Goal: Check status: Check status

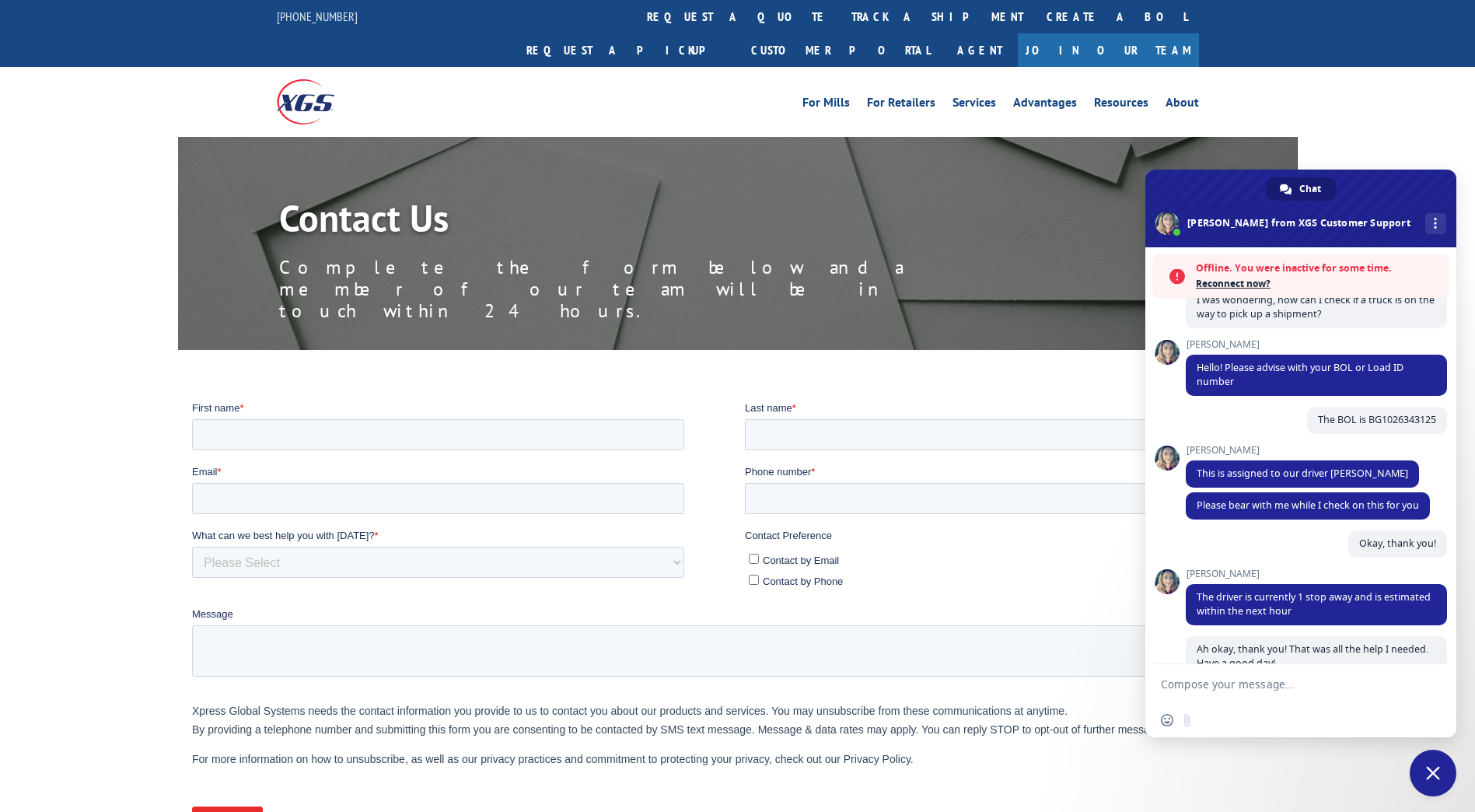
scroll to position [27, 0]
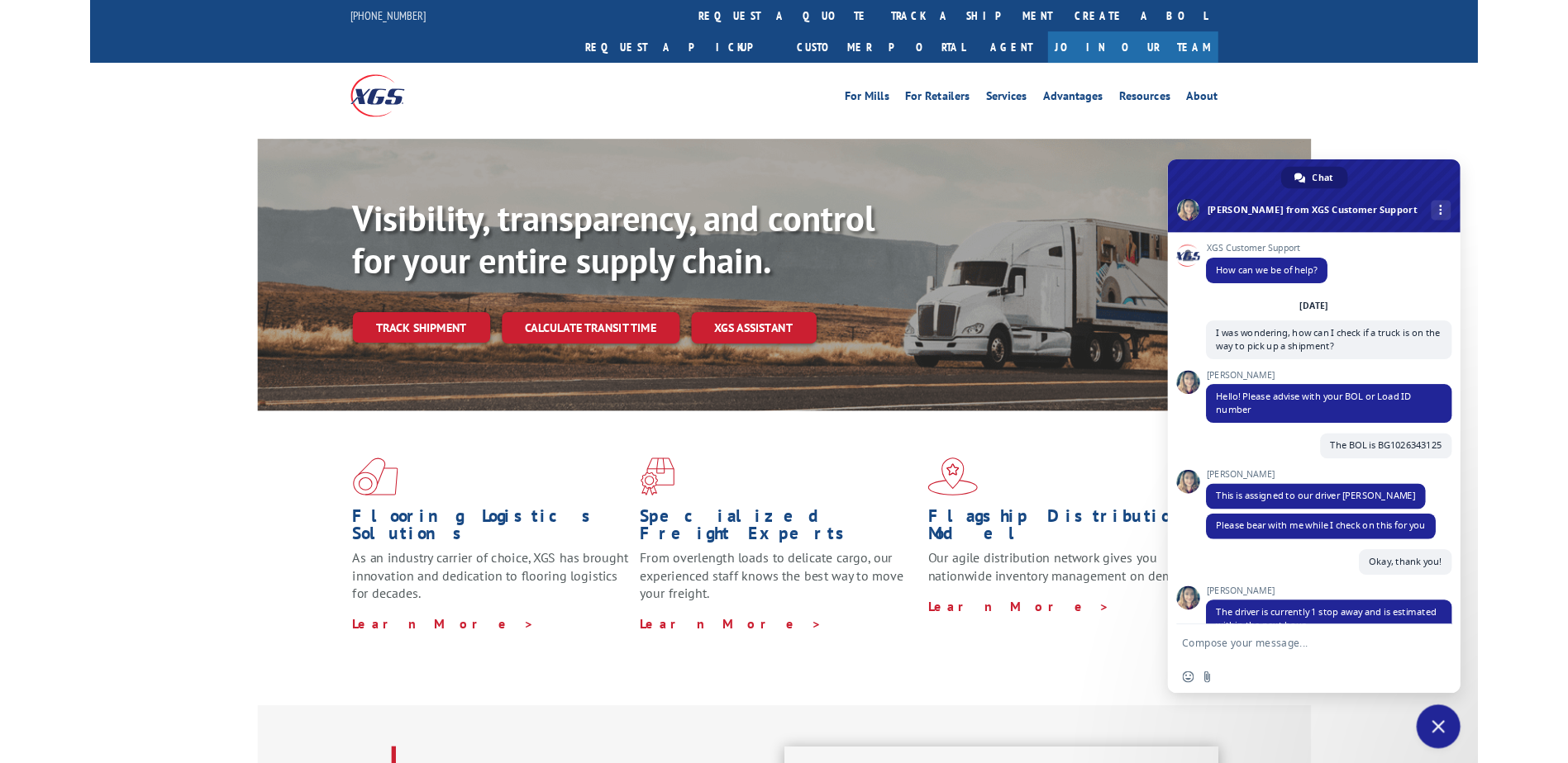
scroll to position [223, 0]
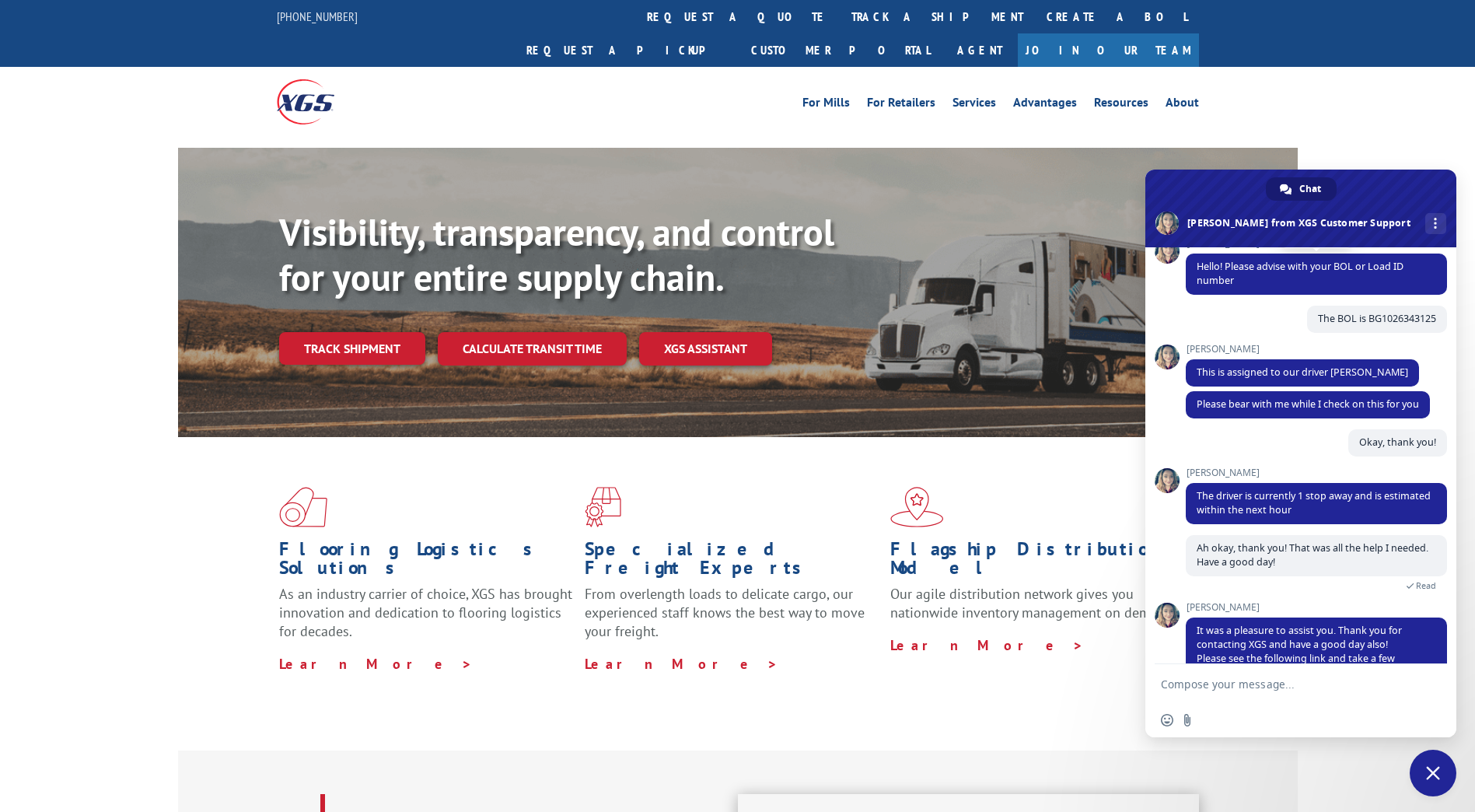
scroll to position [210, 0]
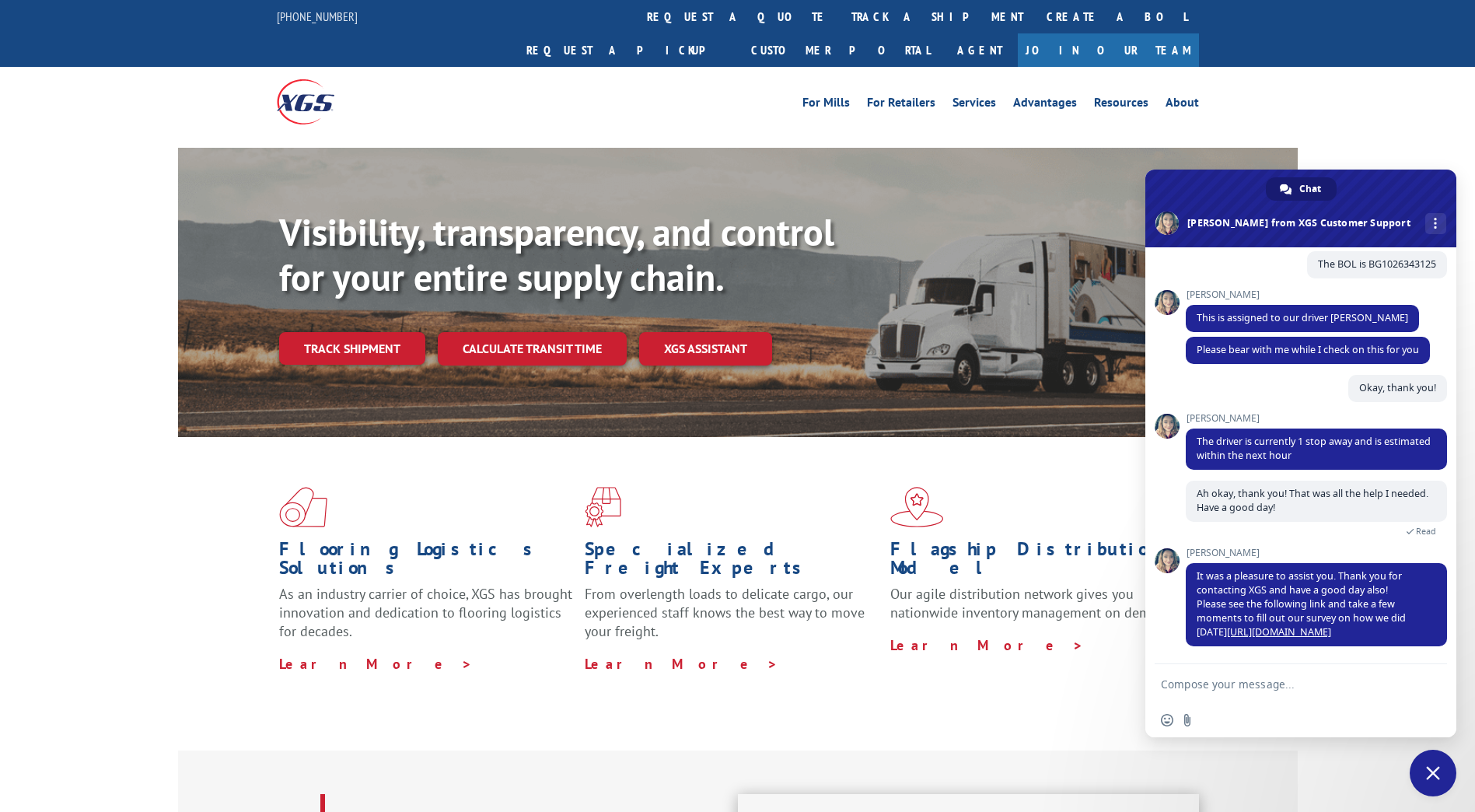
drag, startPoint x: 1310, startPoint y: 702, endPoint x: 1287, endPoint y: 689, distance: 26.4
click at [1310, 702] on form at bounding box center [1284, 685] width 246 height 42
click at [1273, 680] on textarea "Compose your message..." at bounding box center [1284, 684] width 246 height 14
click at [1432, 718] on span "Close chat" at bounding box center [1432, 772] width 14 height 14
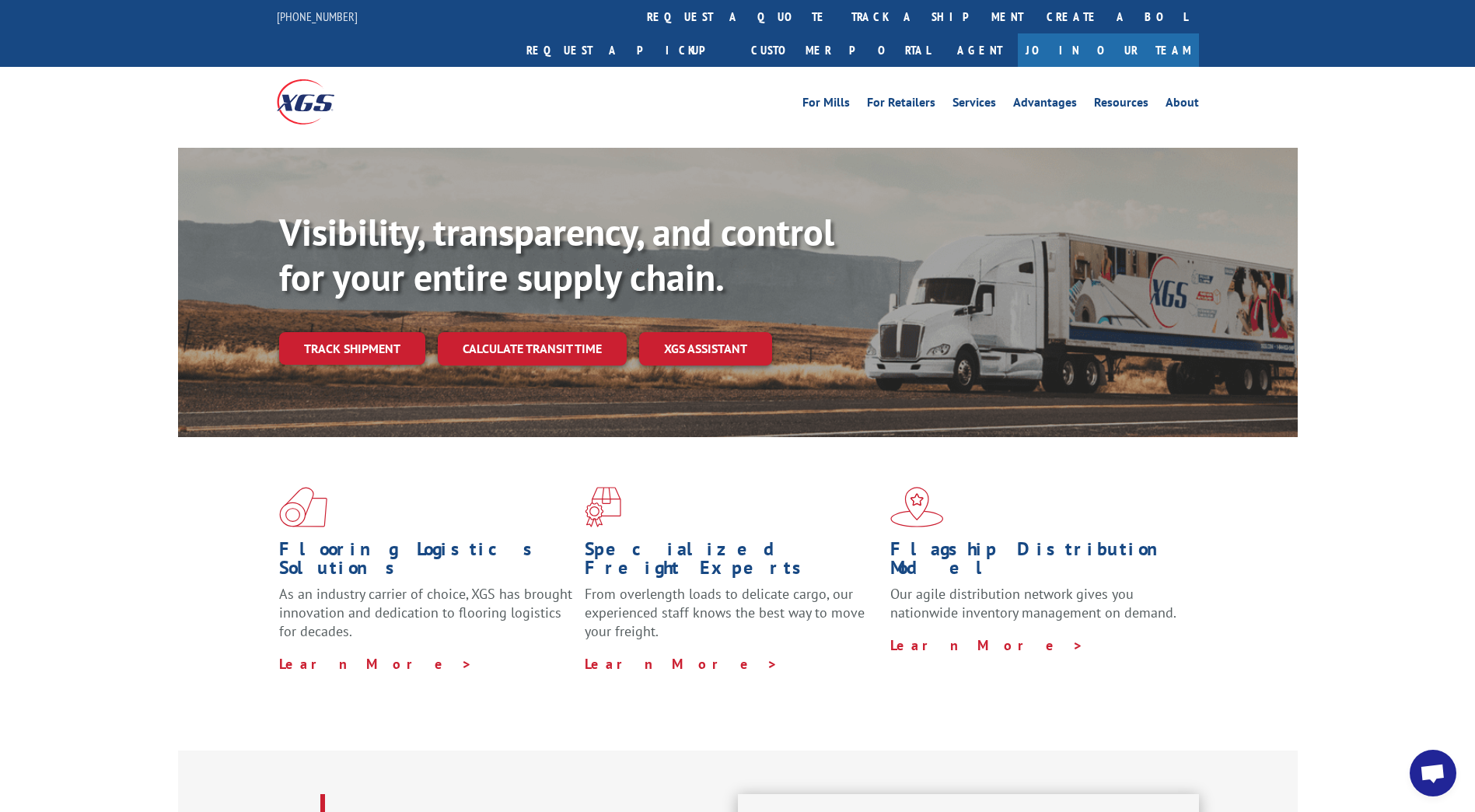
click at [1432, 718] on span "Open chat" at bounding box center [1433, 773] width 47 height 47
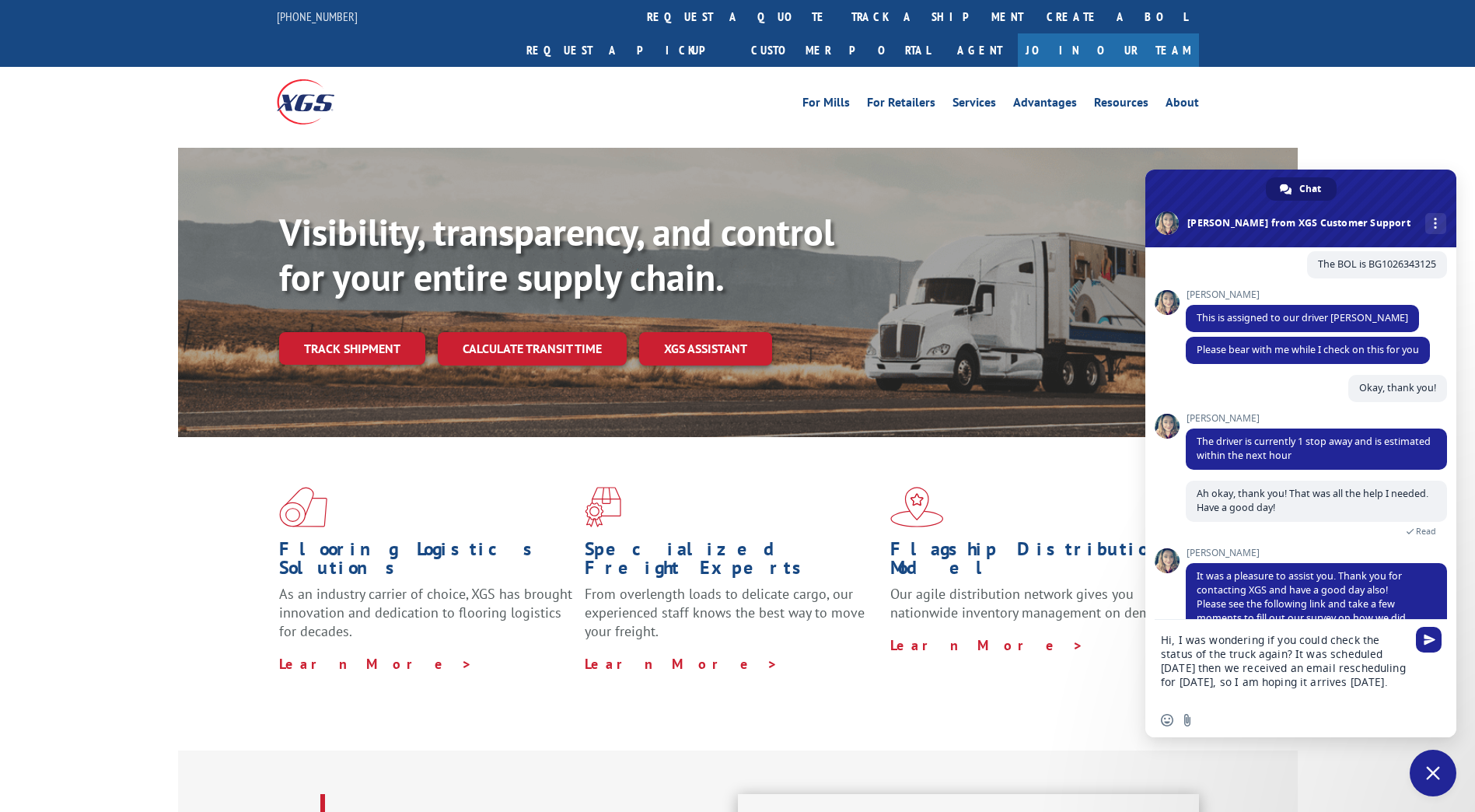
click at [1230, 702] on textarea "Hi, I was wondering if you could check the status of the truck again? It was sc…" at bounding box center [1284, 667] width 246 height 70
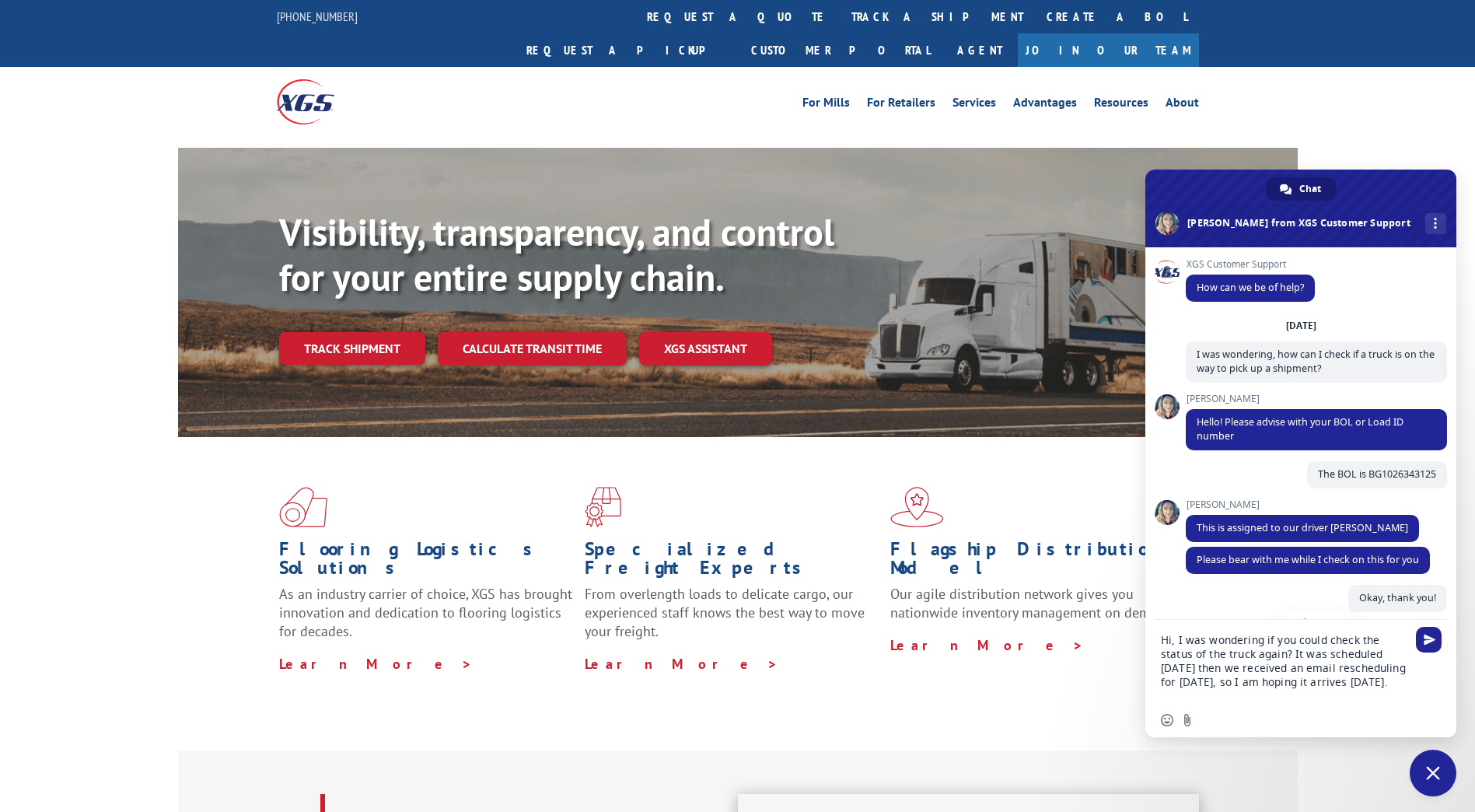
scroll to position [254, 0]
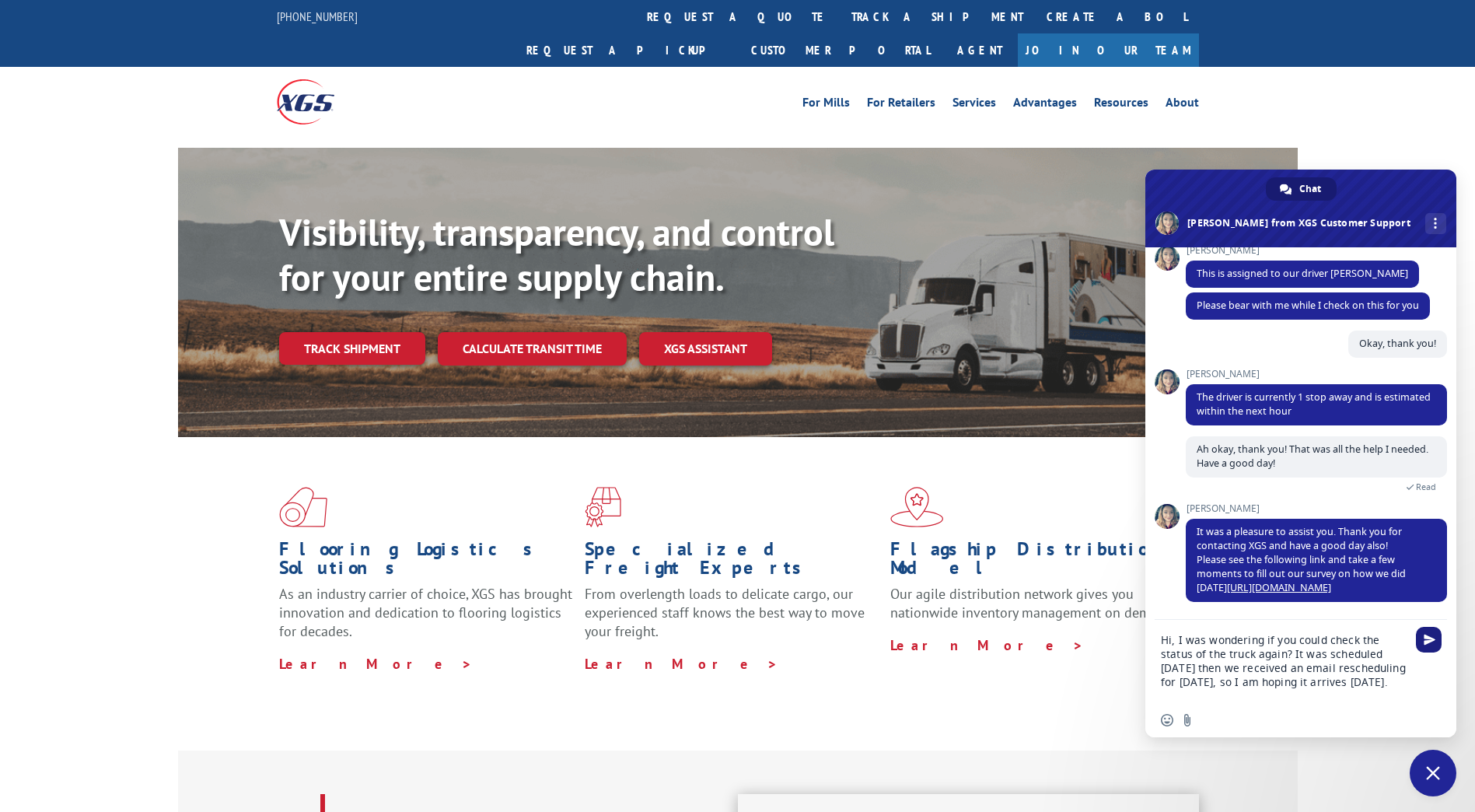
type textarea "Hi, I was wondering if you could check the status of the truck again? It was sc…"
click at [1434, 646] on span "Send" at bounding box center [1429, 639] width 25 height 25
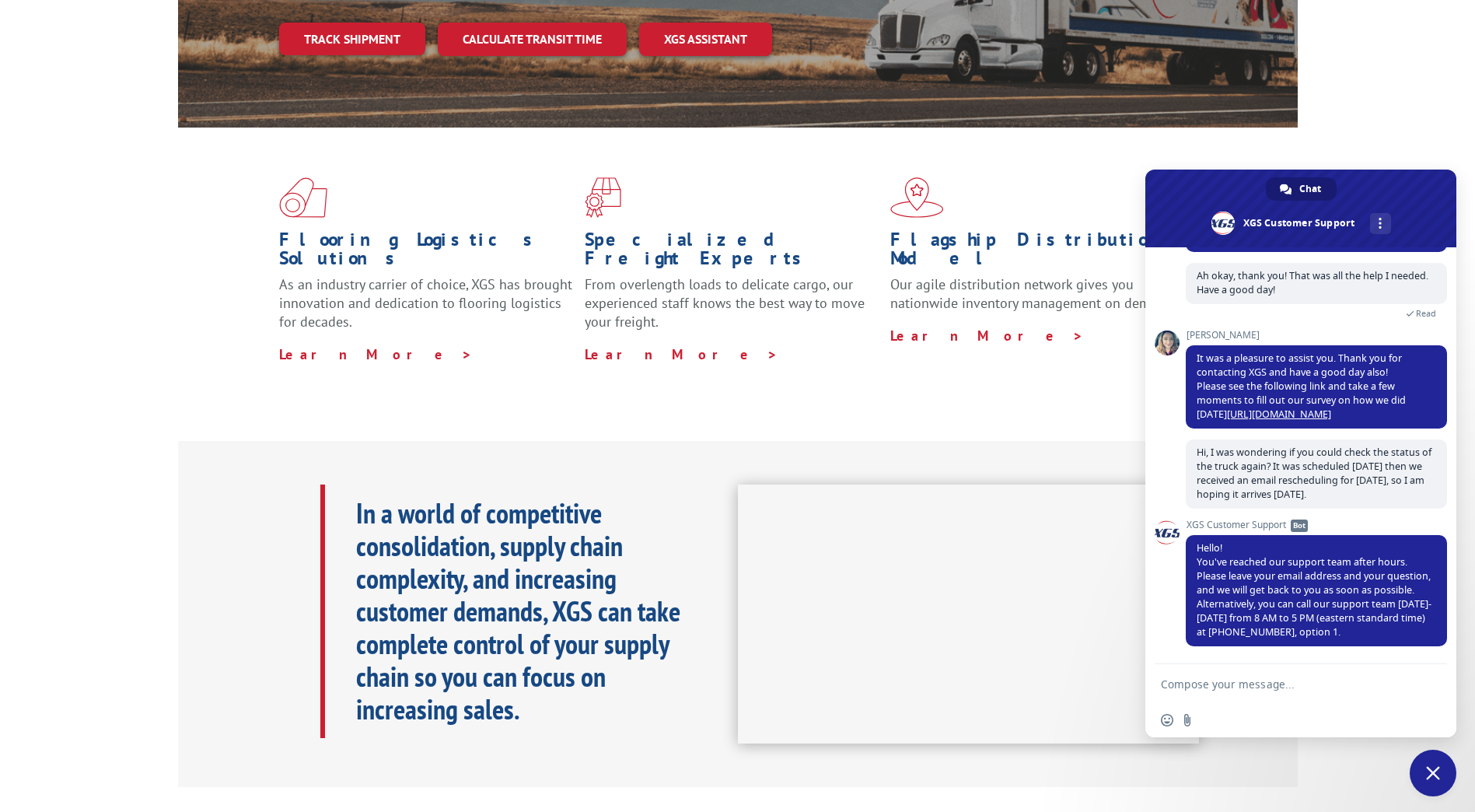
scroll to position [311, 0]
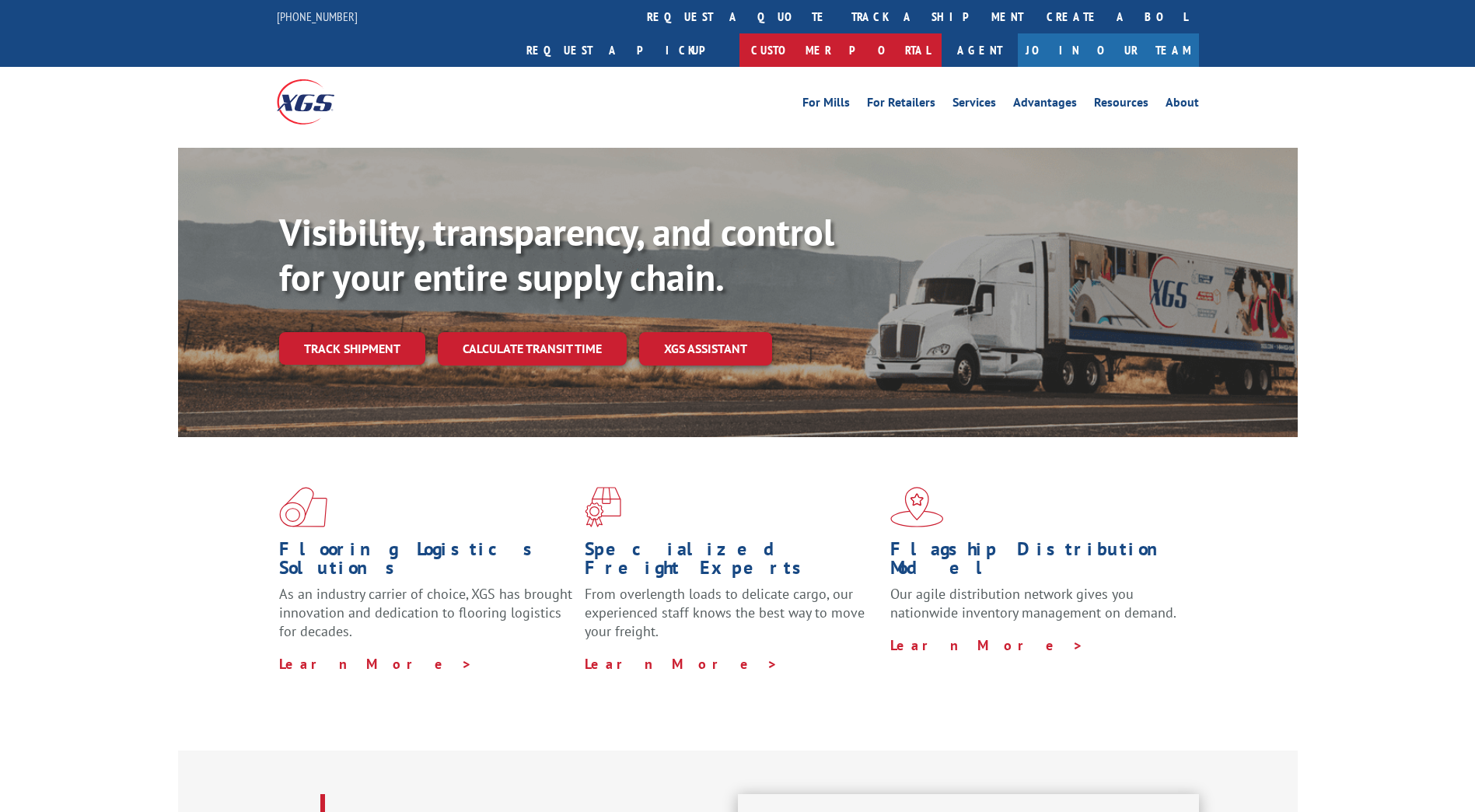
click at [941, 33] on link "Customer Portal" at bounding box center [841, 50] width 203 height 33
click at [374, 332] on link "Track shipment" at bounding box center [353, 348] width 147 height 33
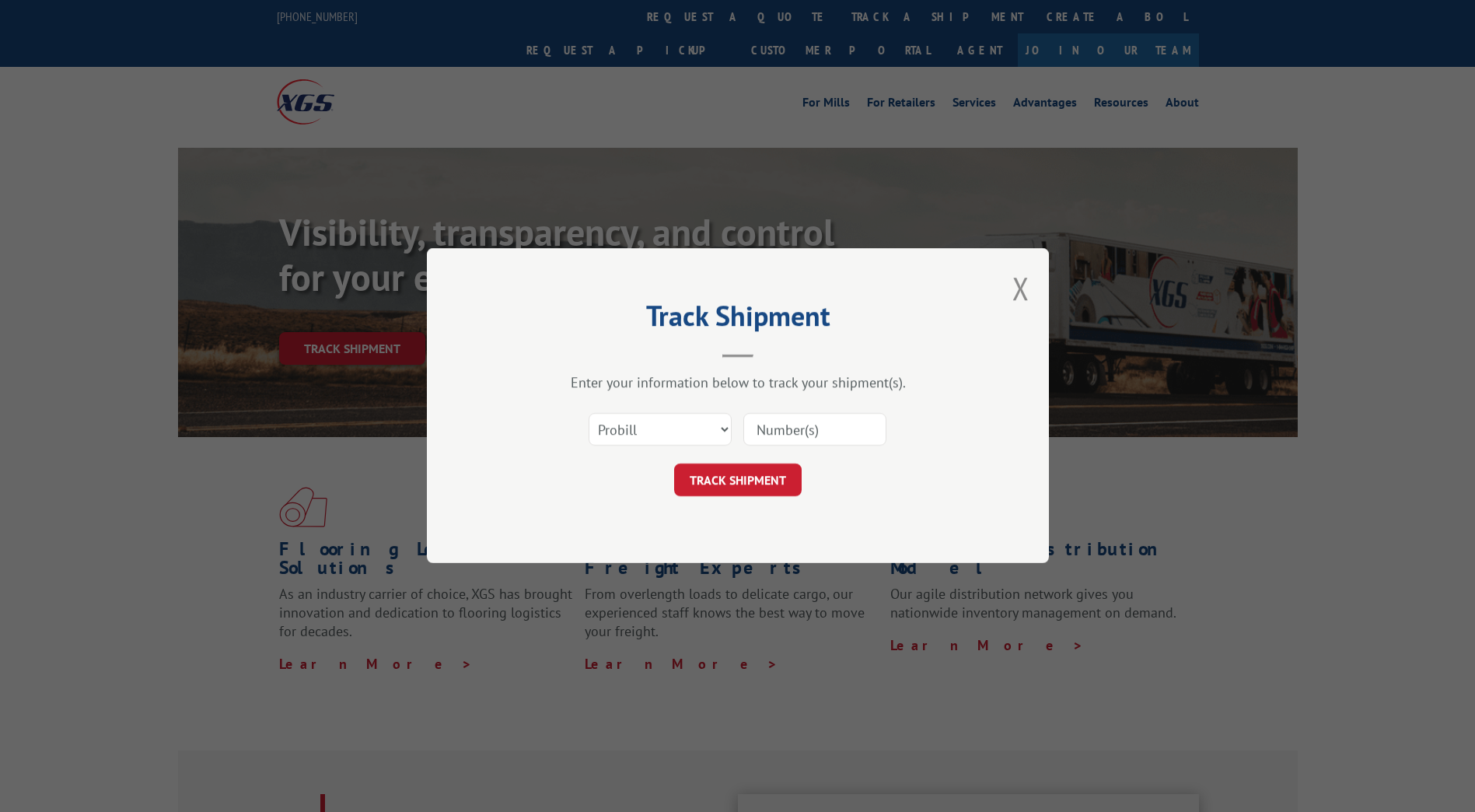
click at [759, 436] on input at bounding box center [815, 430] width 143 height 33
click at [703, 435] on select "Select category... Probill BOL PO" at bounding box center [660, 430] width 143 height 33
select select "bol"
click at [589, 413] on select "Select category... Probill BOL PO" at bounding box center [660, 430] width 143 height 33
click at [850, 438] on input at bounding box center [815, 430] width 143 height 33
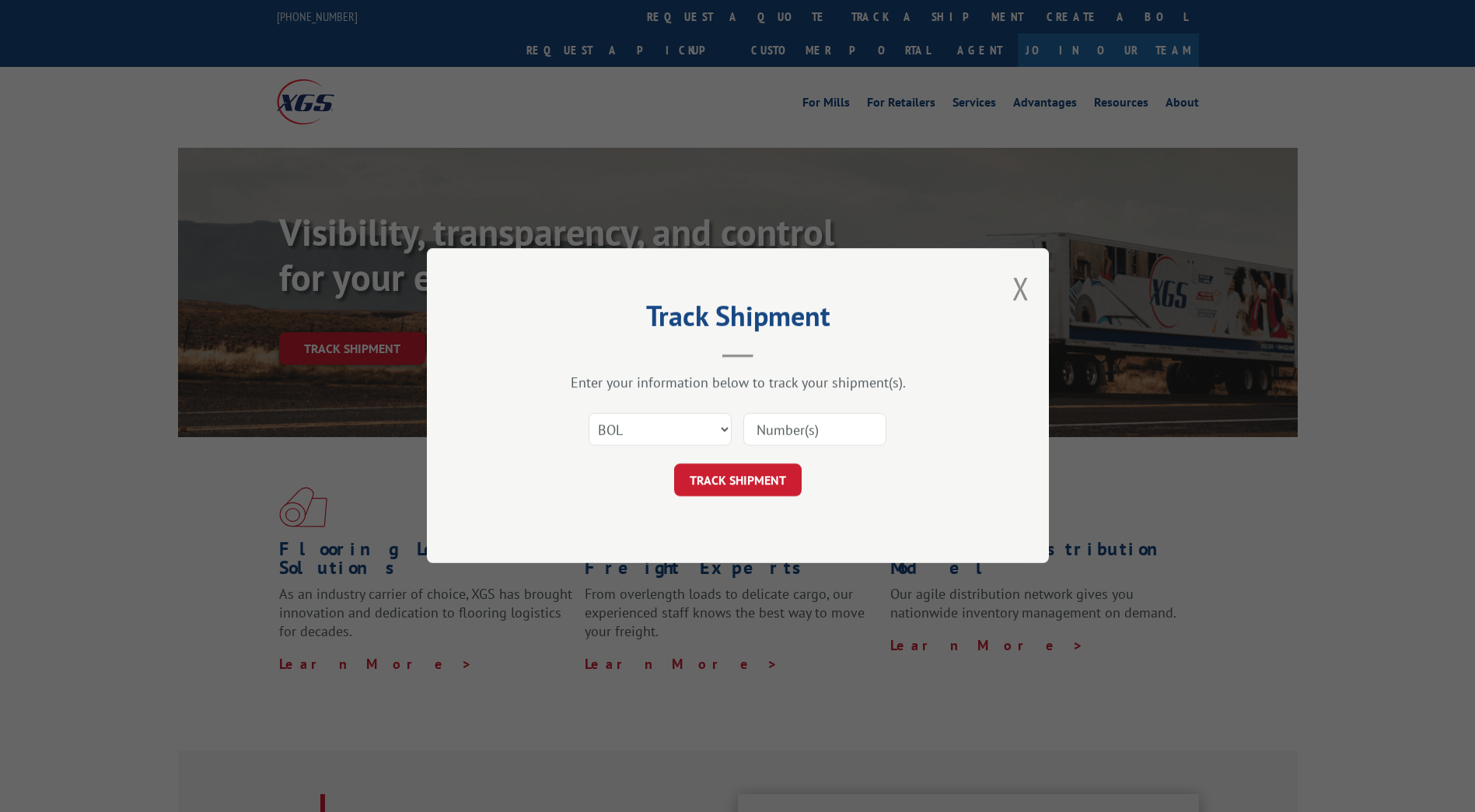
paste input "BG1026343125"
type input "BG1026343125"
click at [746, 487] on button "TRACK SHIPMENT" at bounding box center [737, 480] width 128 height 33
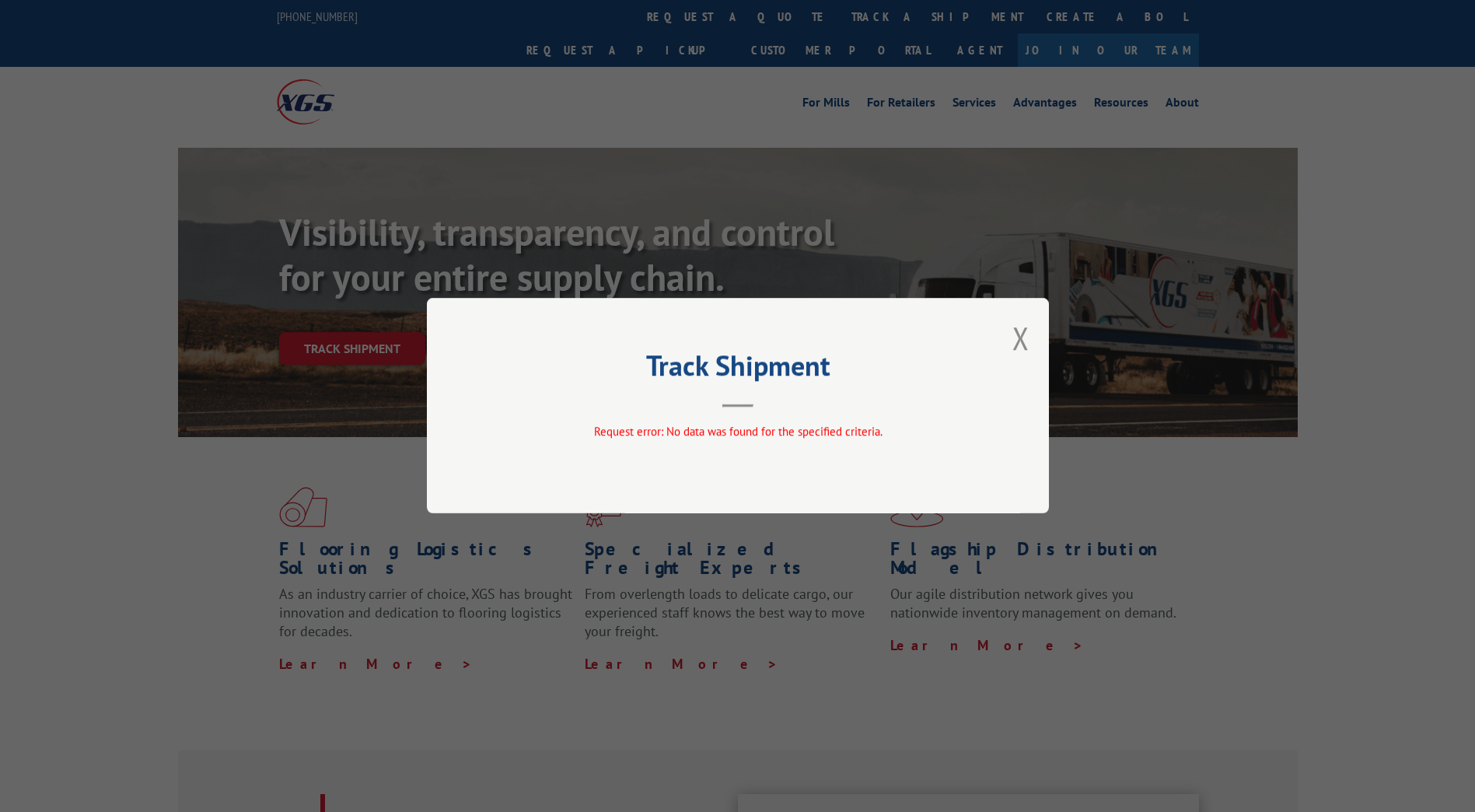
click at [794, 431] on span "Request error: No data was found for the specified criteria." at bounding box center [737, 431] width 288 height 14
click at [1026, 341] on button "Close modal" at bounding box center [1020, 338] width 17 height 42
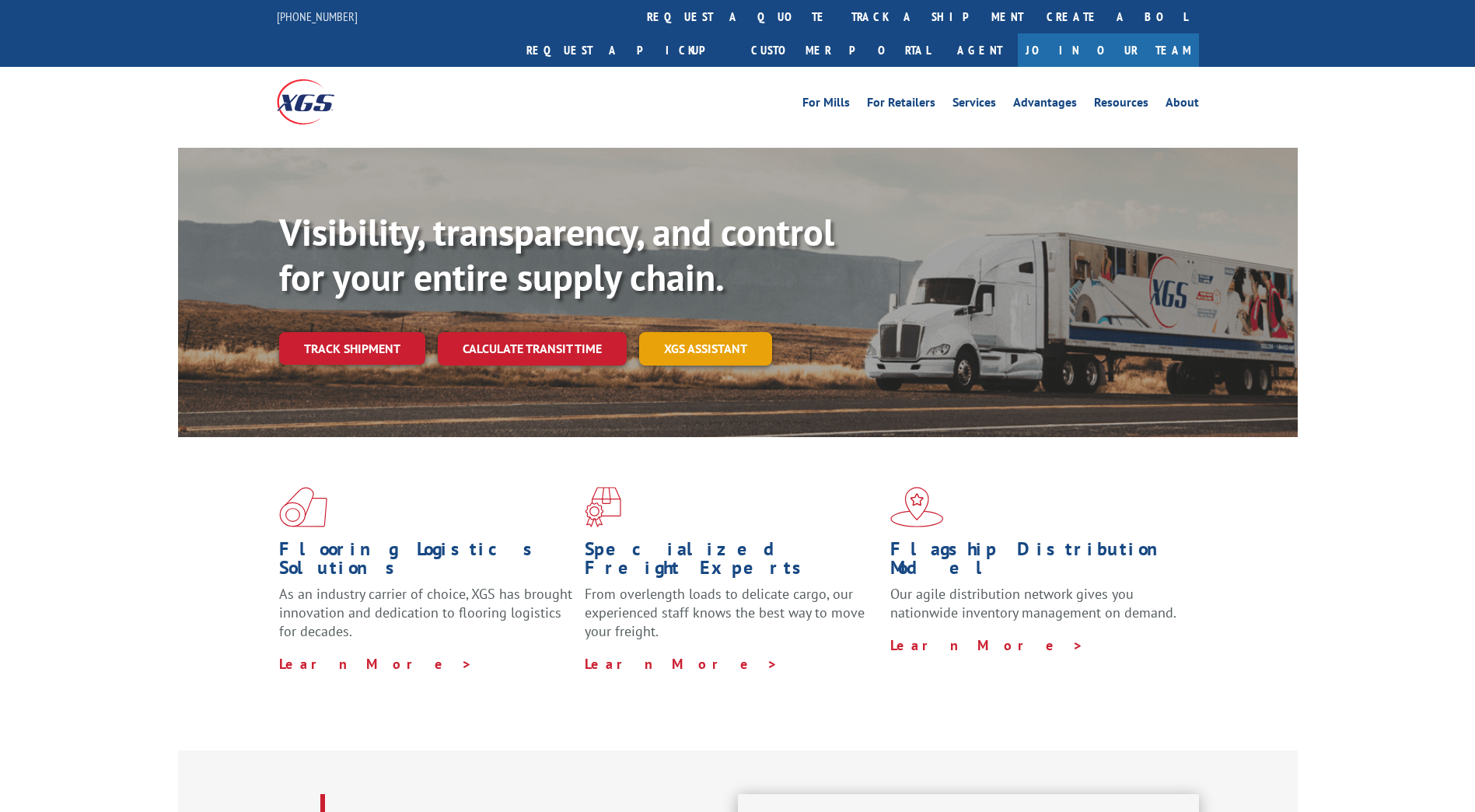
click at [688, 332] on link "XGS ASSISTANT" at bounding box center [705, 348] width 133 height 33
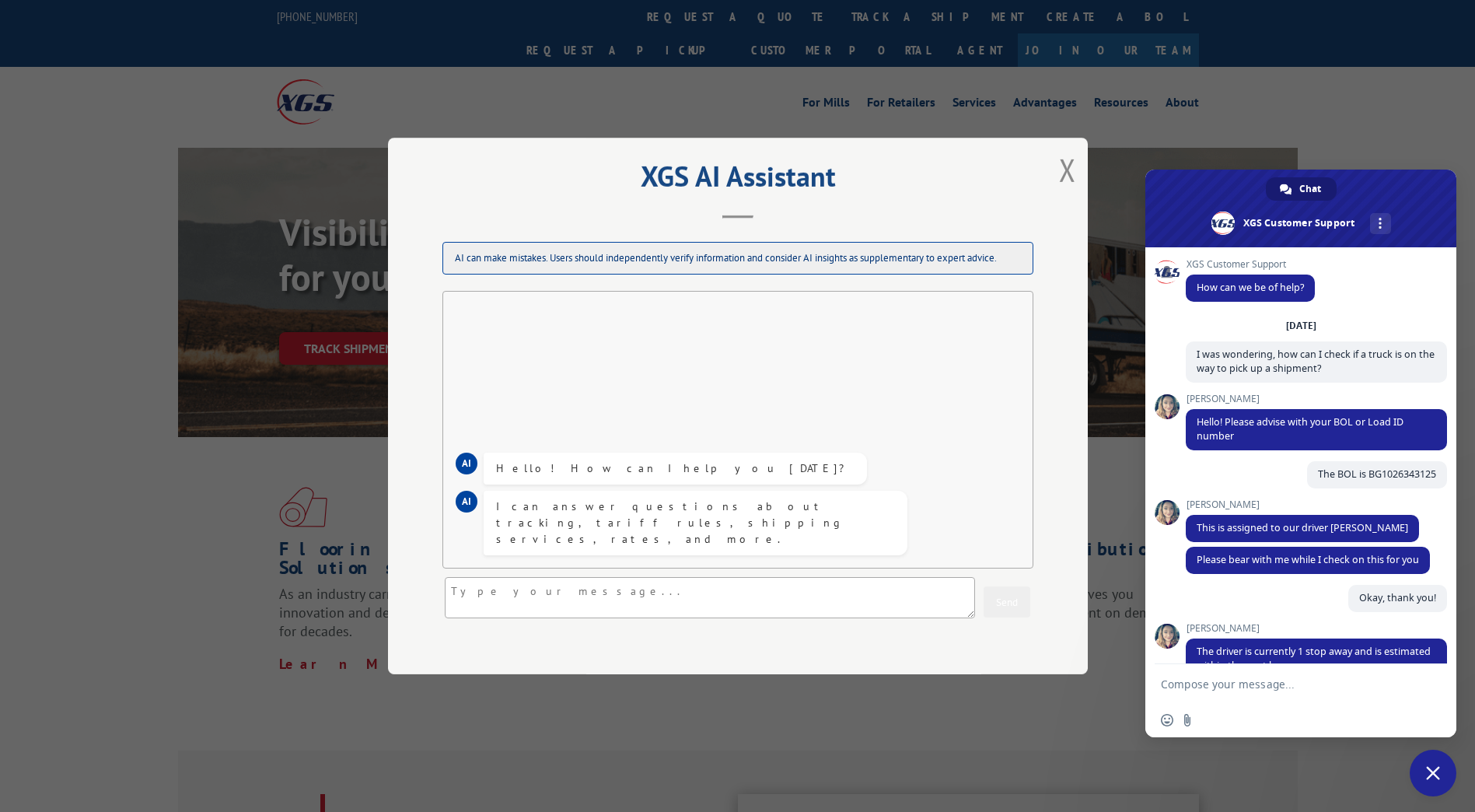
scroll to position [428, 0]
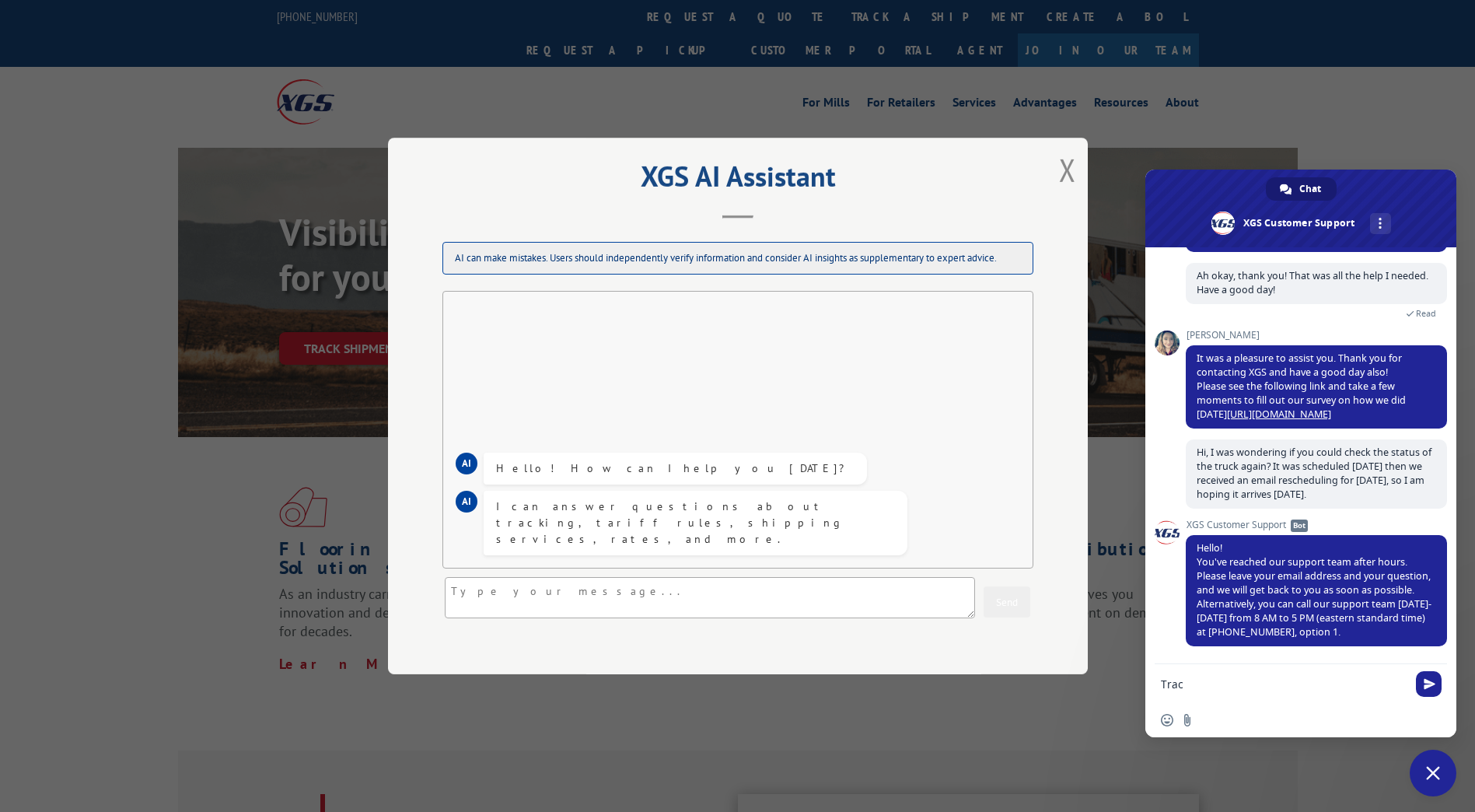
type textarea "Trac"
click at [619, 608] on textarea at bounding box center [710, 598] width 530 height 42
type textarea "Tracking pick up status"
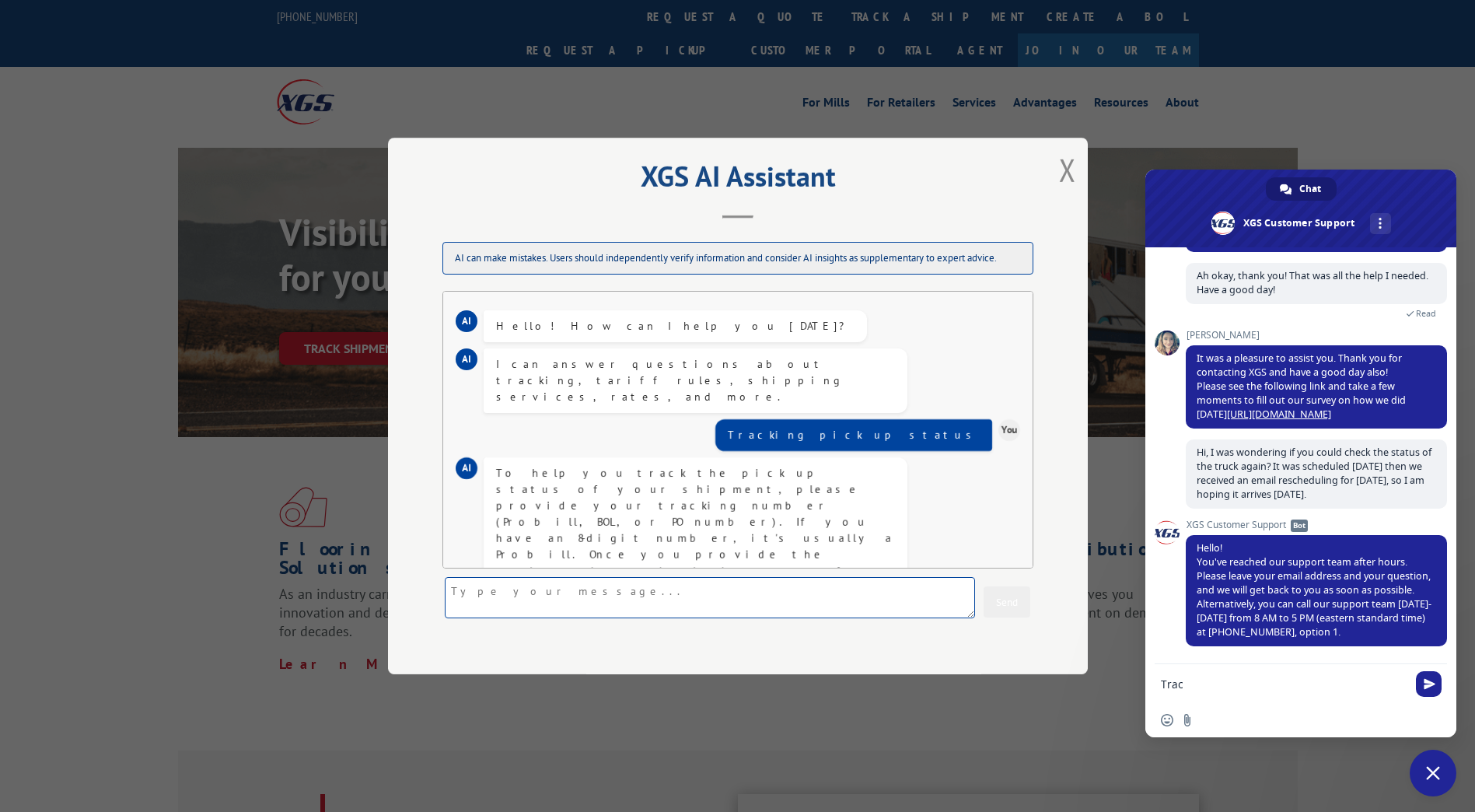
paste textarea "BG1026343125"
type textarea "BG1026343125"
click at [995, 608] on button "Send" at bounding box center [1007, 601] width 47 height 31
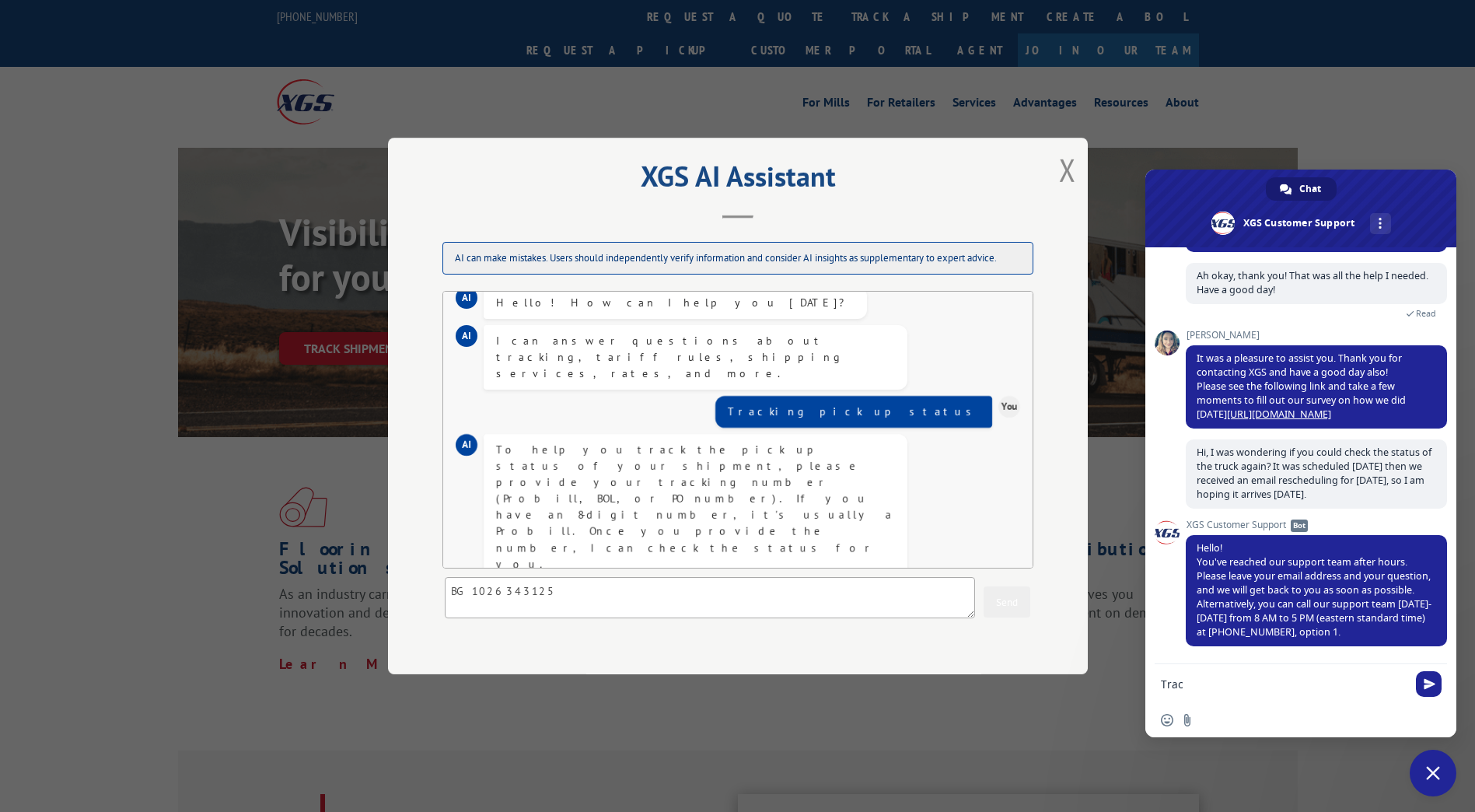
scroll to position [58, 0]
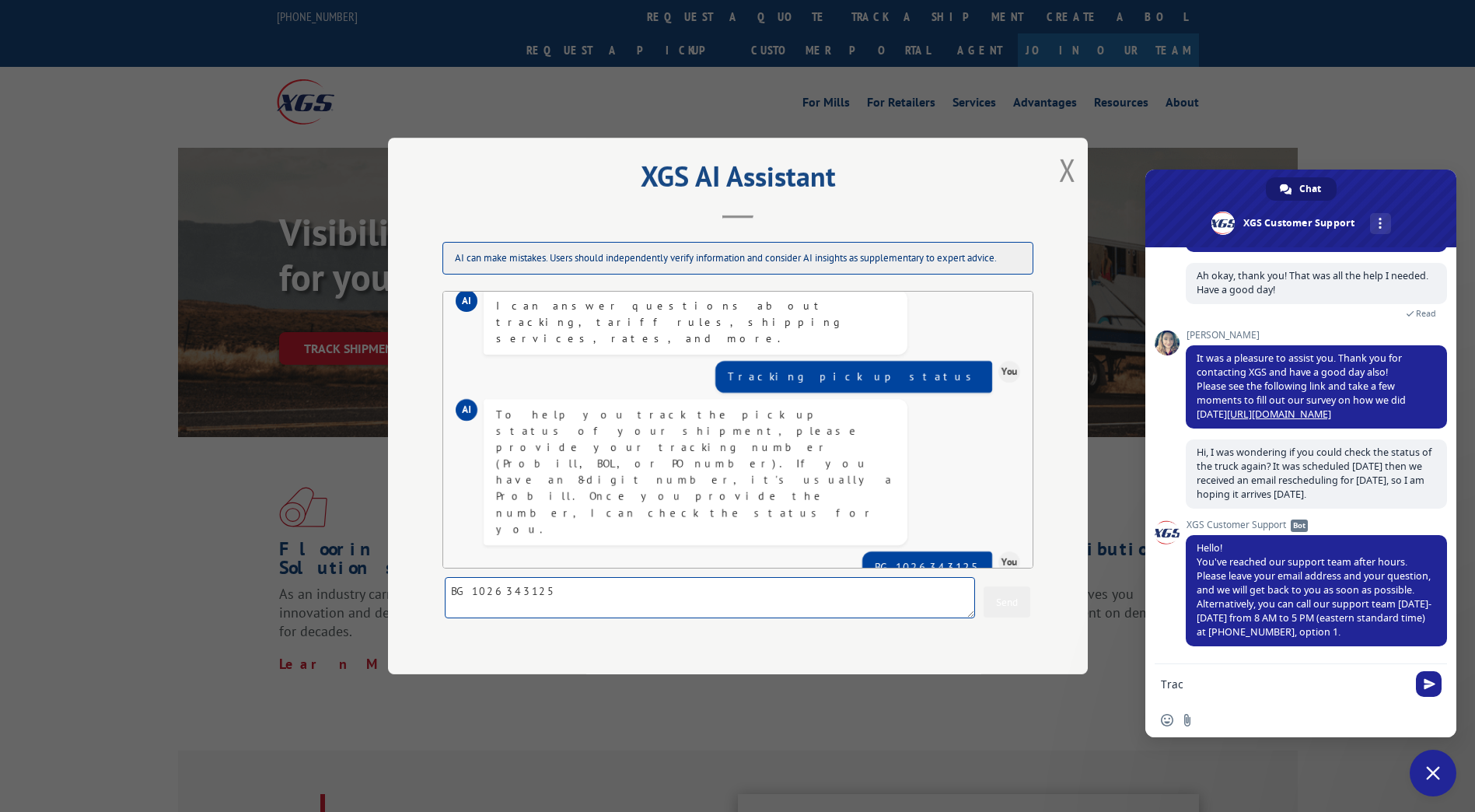
click at [793, 604] on textarea "BG1026343125" at bounding box center [710, 598] width 530 height 42
type textarea "Bill of Landing"
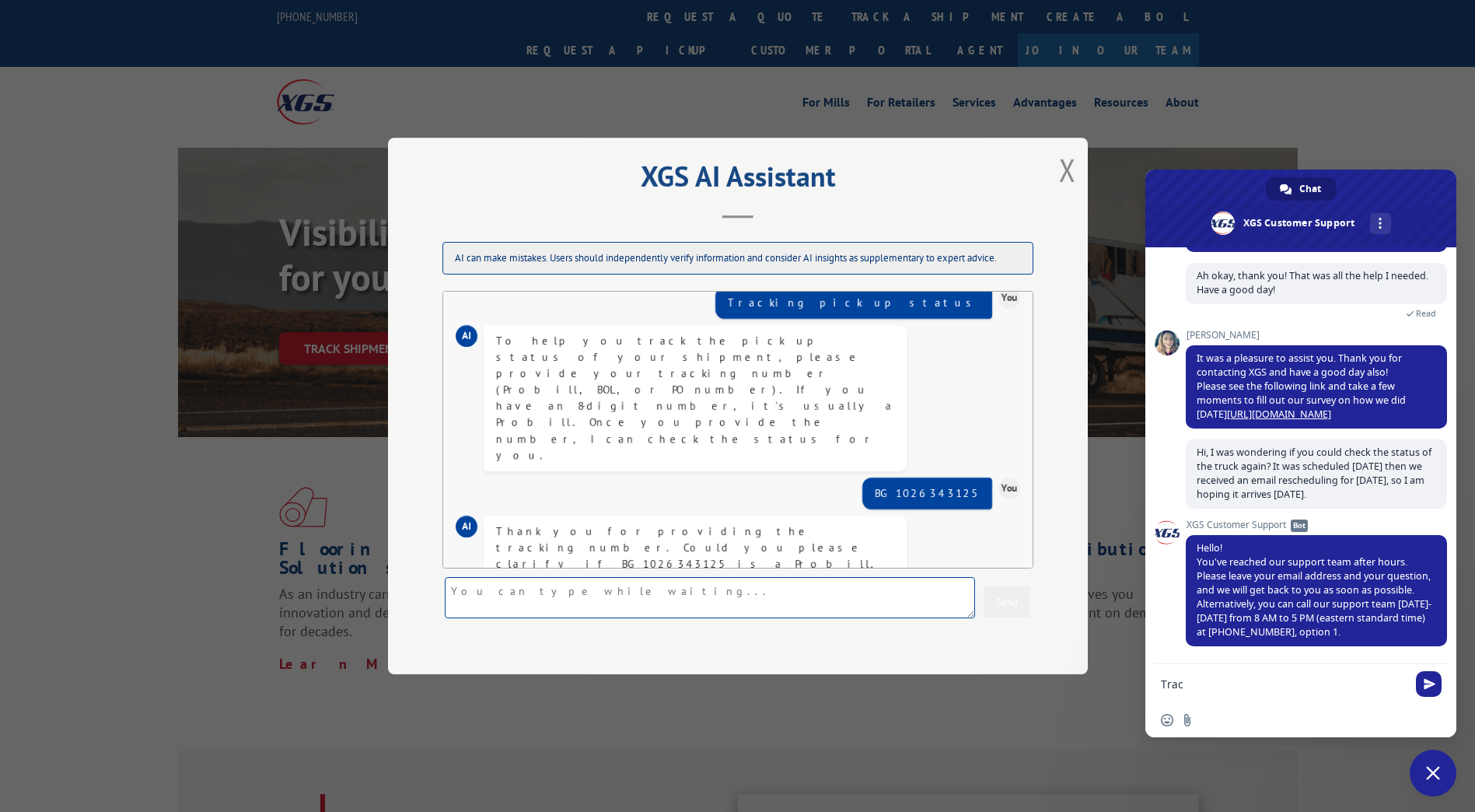
scroll to position [184, 0]
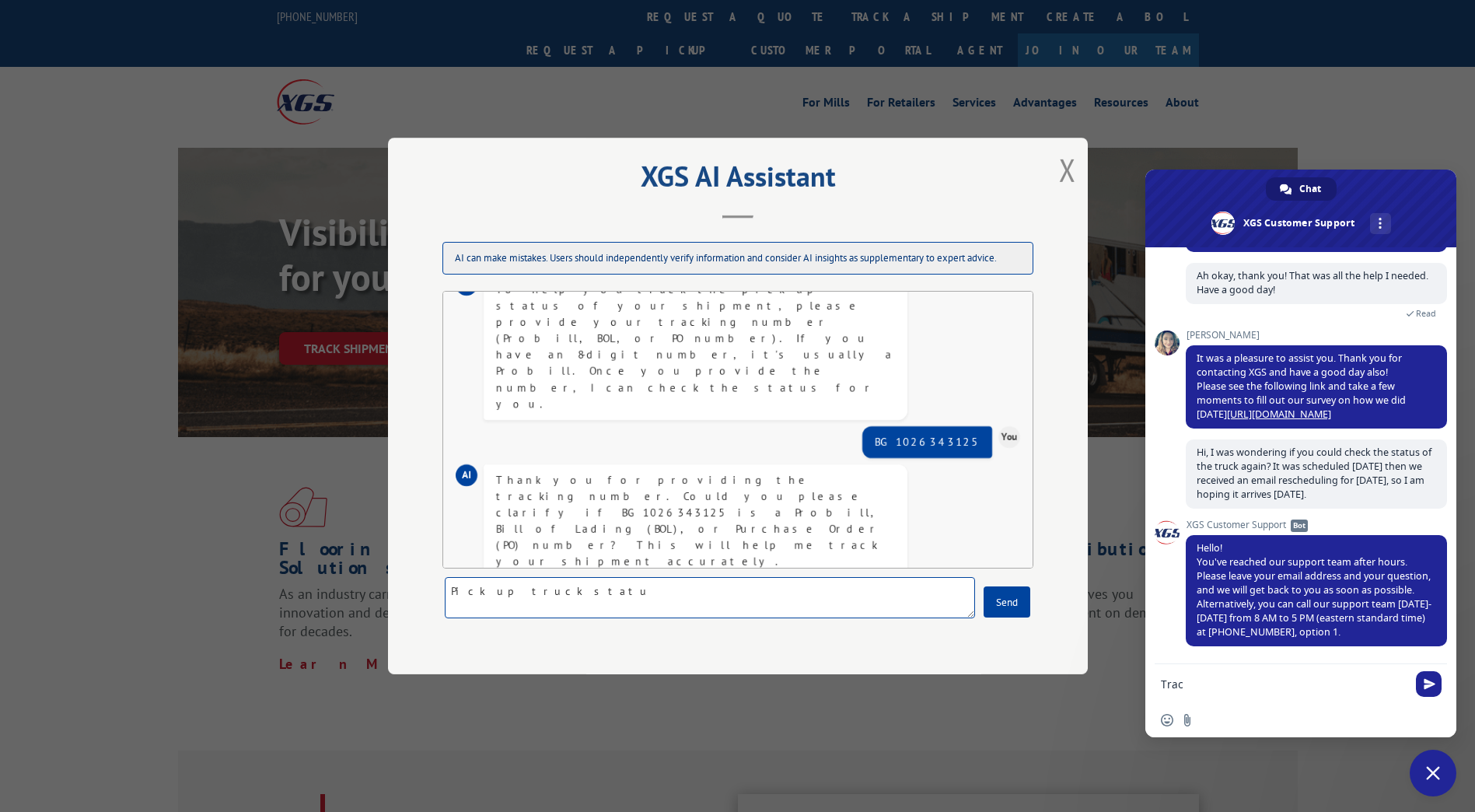
type textarea "Pick up truck status"
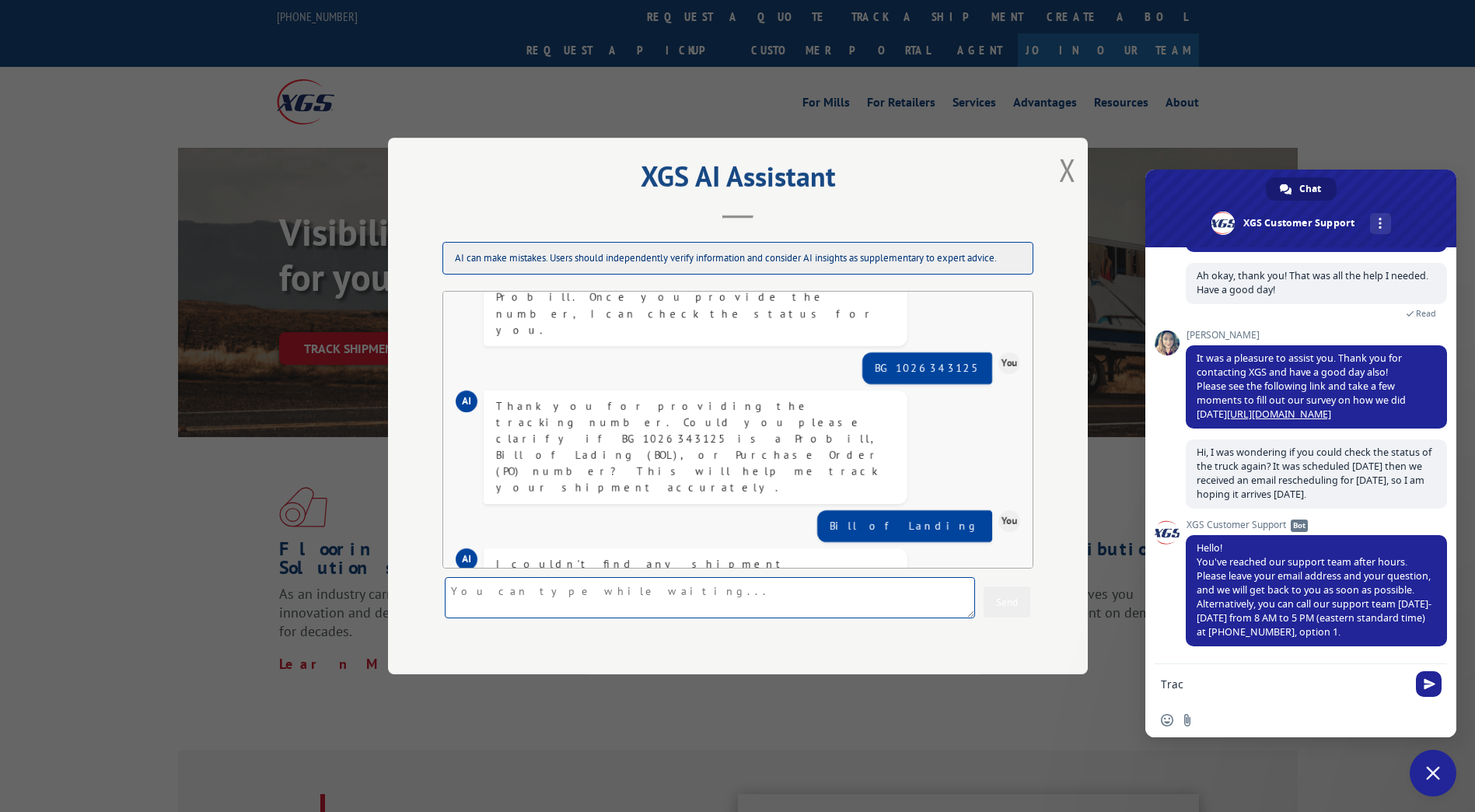
scroll to position [374, 0]
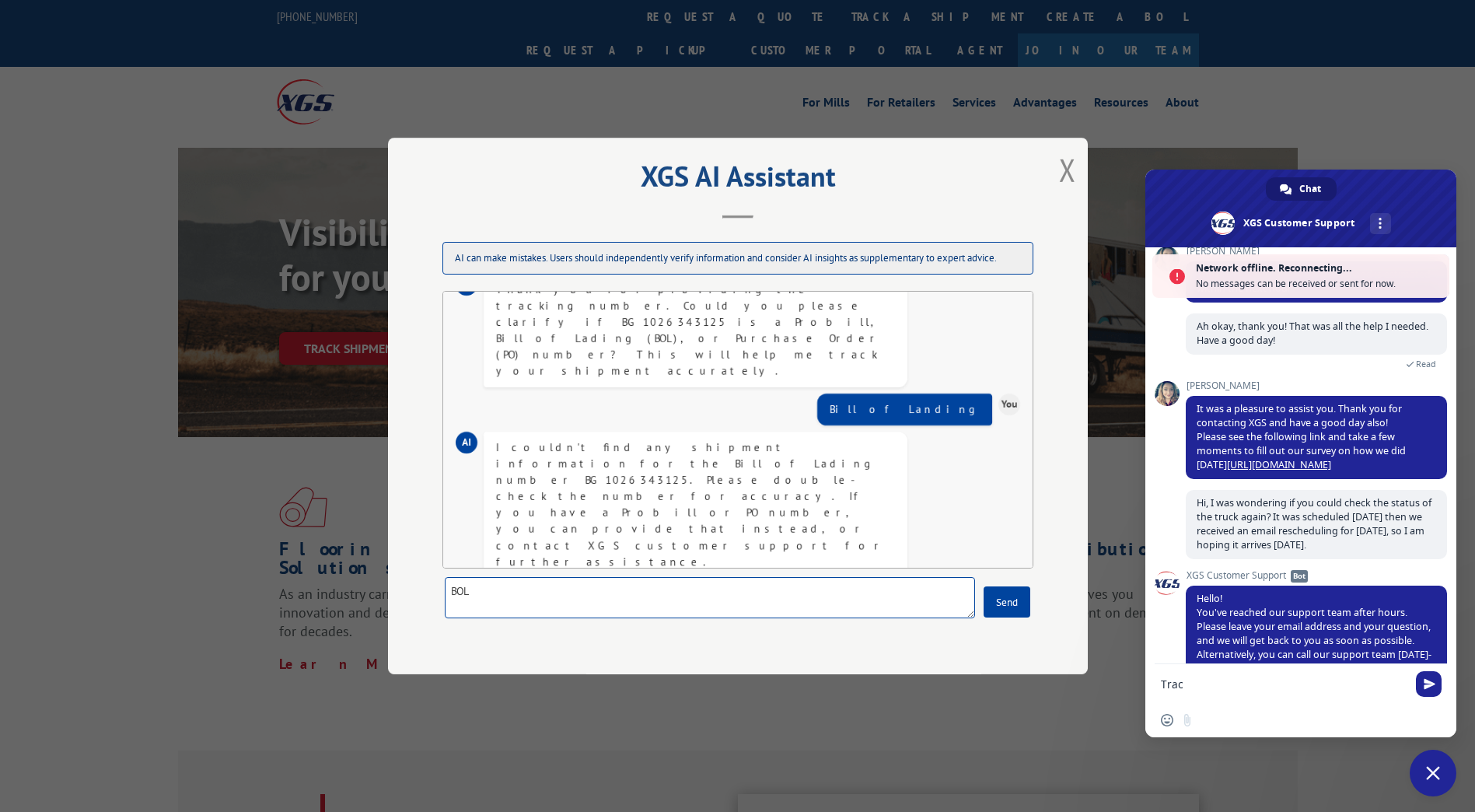
paste textarea "BG1026343125"
type textarea "BOL BG1026343125"
click at [997, 600] on button "Send" at bounding box center [1007, 601] width 47 height 31
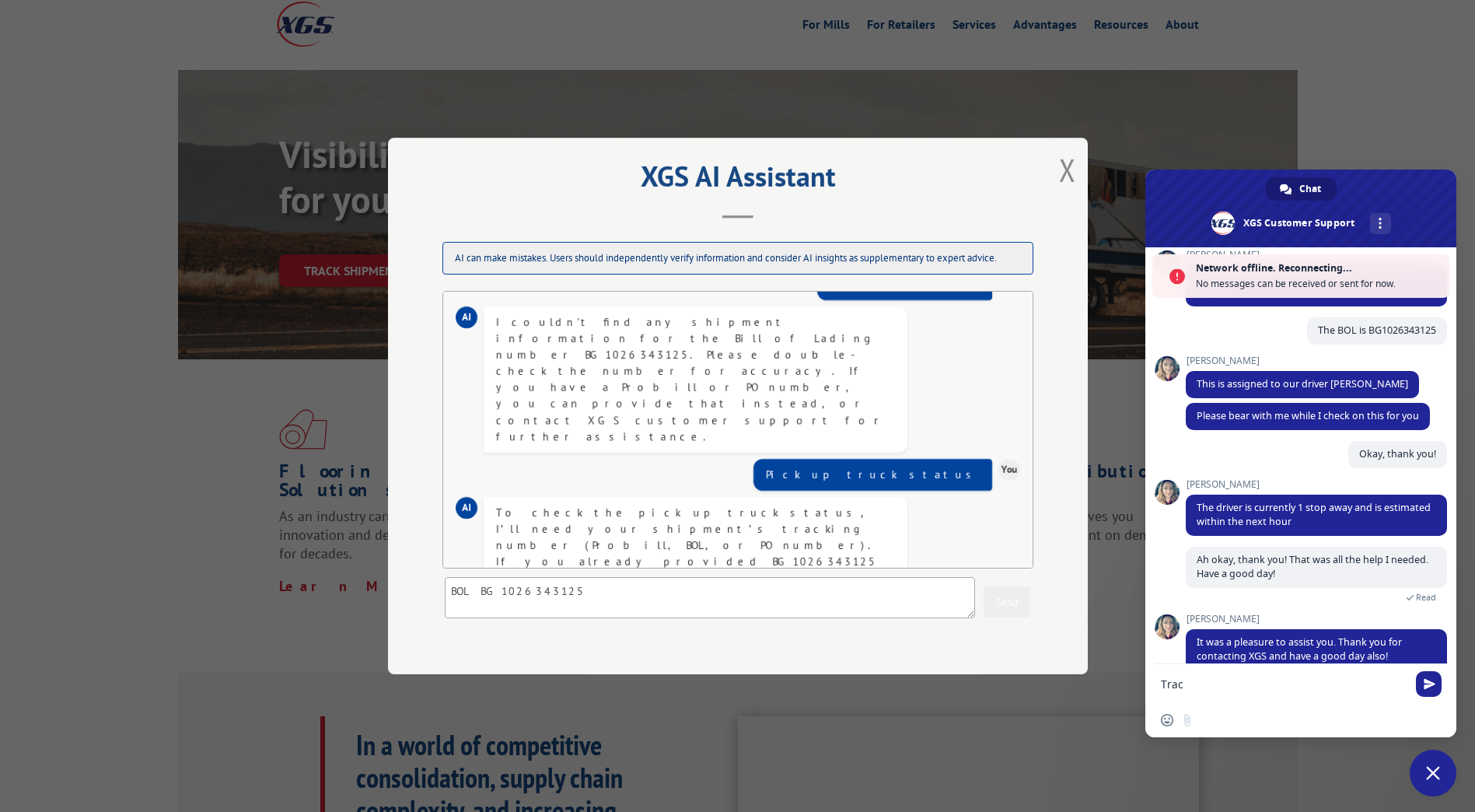
scroll to position [0, 0]
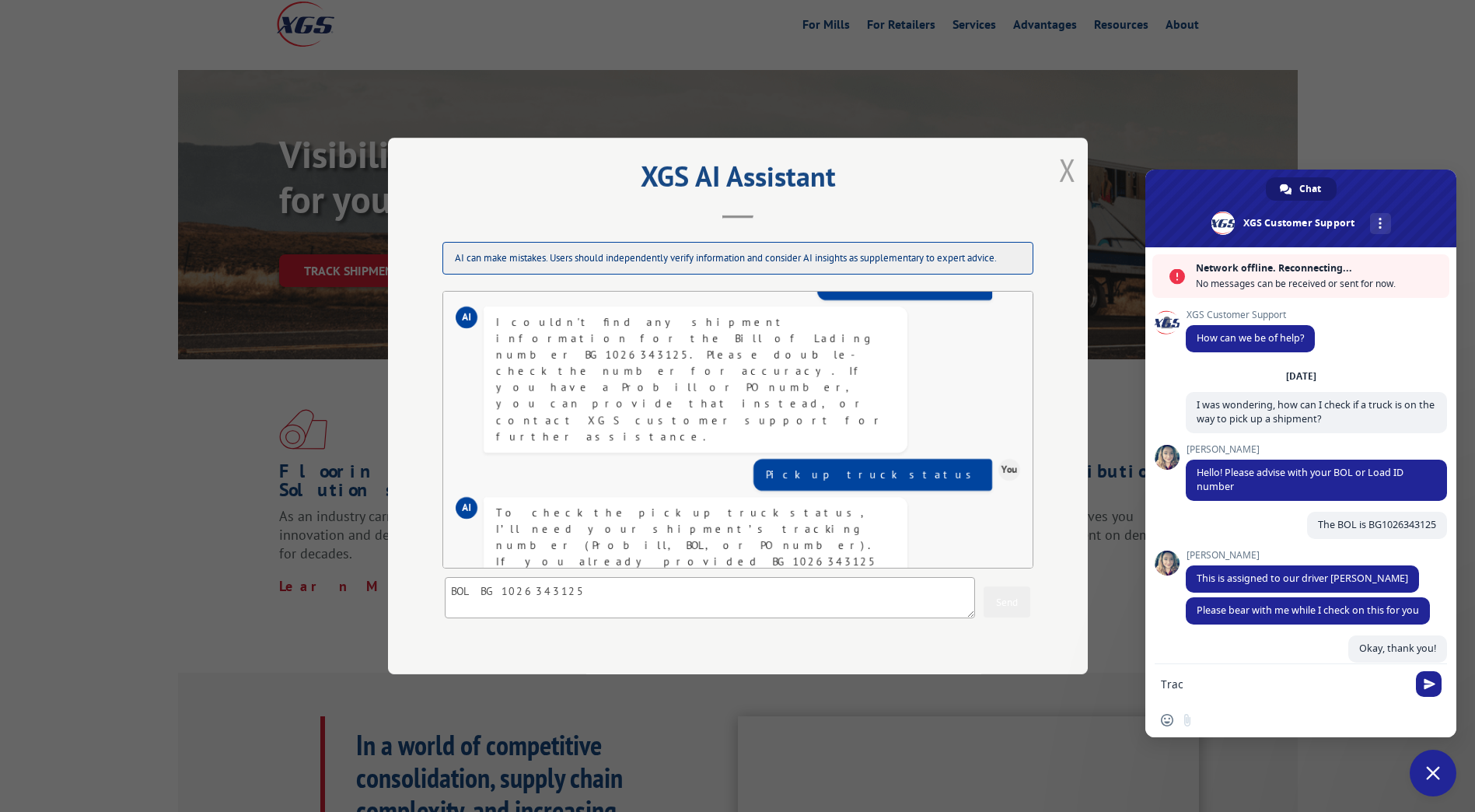
click at [1066, 170] on button "Close modal" at bounding box center [1067, 170] width 17 height 42
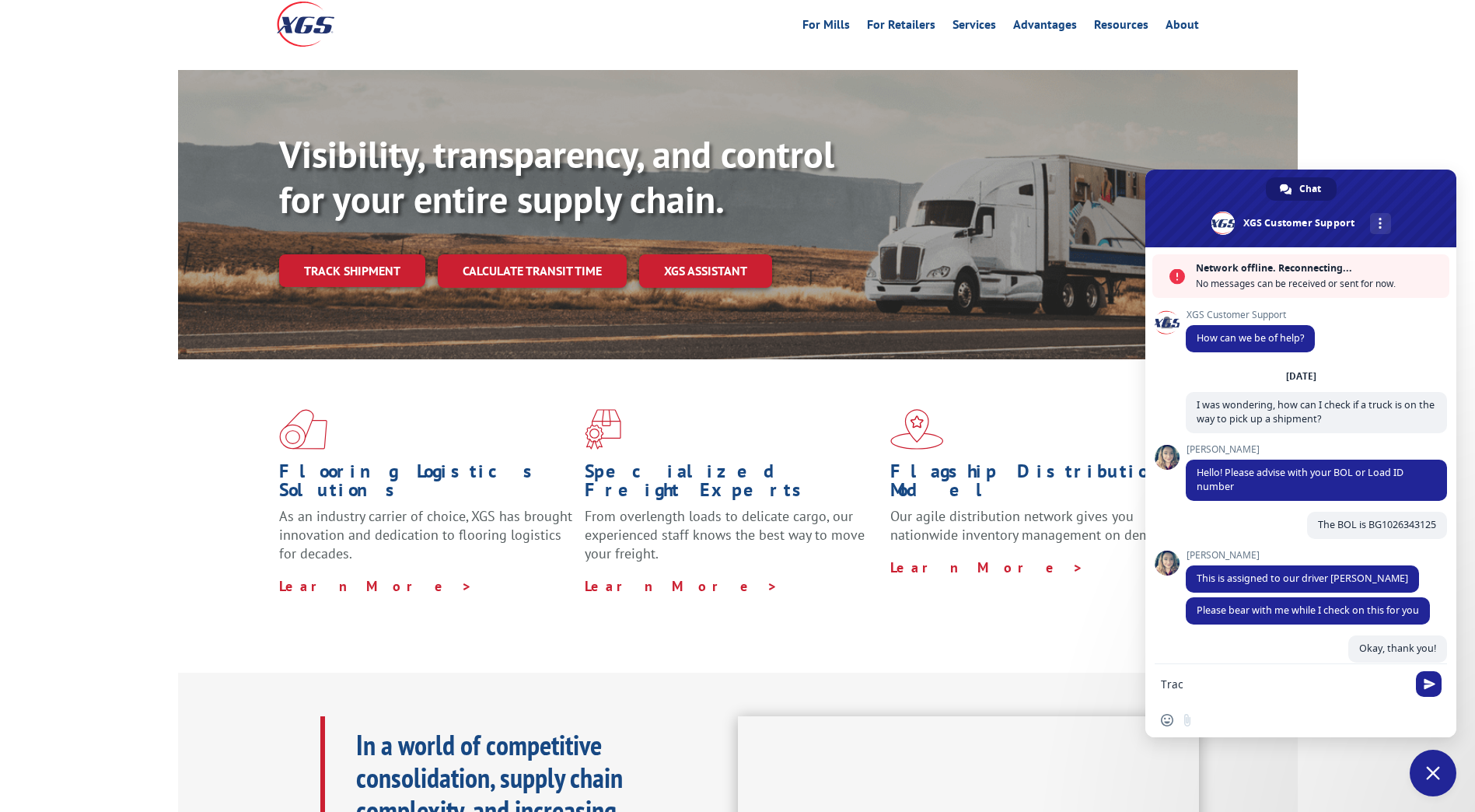
click at [1423, 109] on div "Visibility, transparency, and control for your entire supply chain. Track shipm…" at bounding box center [737, 229] width 1475 height 319
click at [1430, 765] on span "Close chat" at bounding box center [1433, 773] width 47 height 47
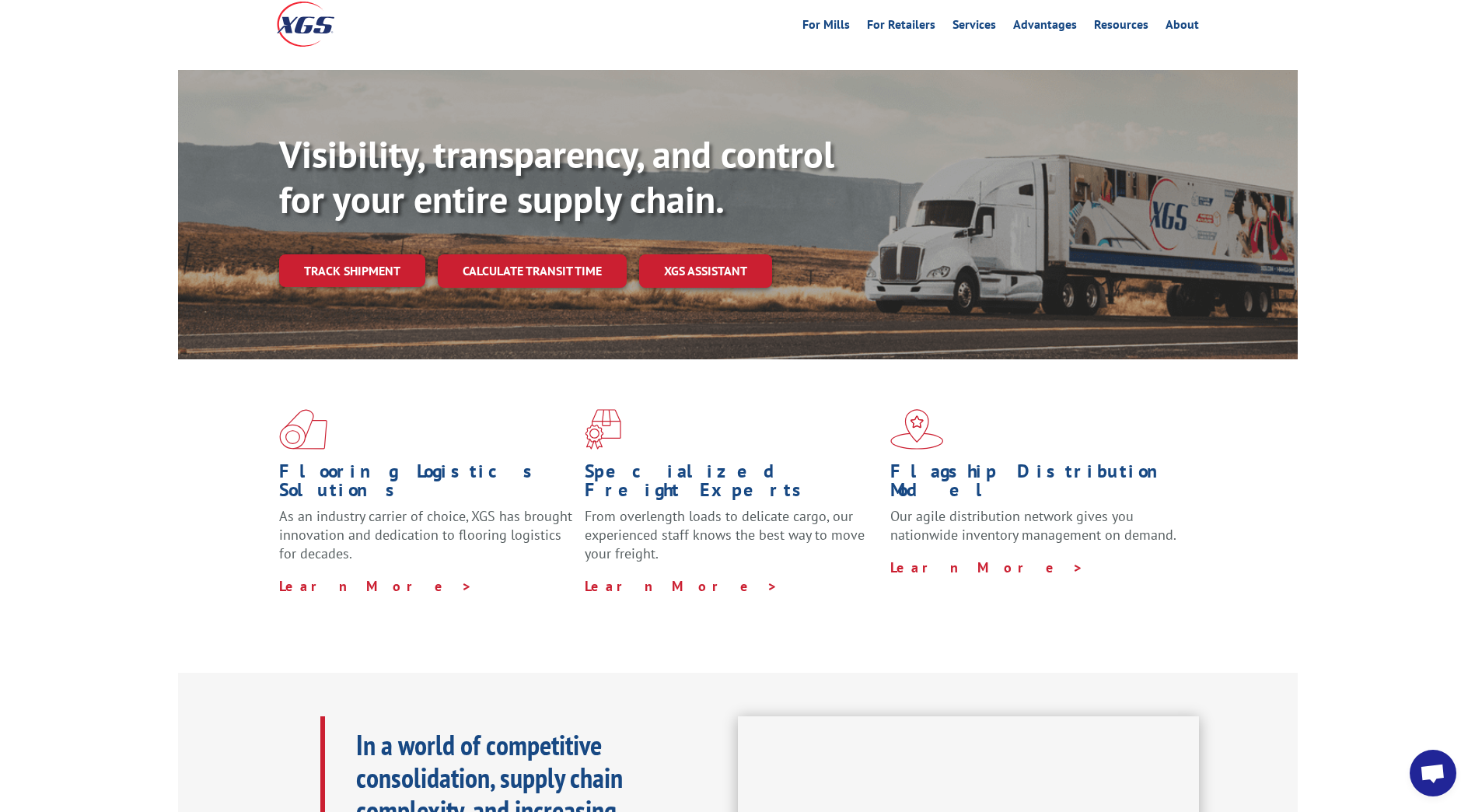
click at [1430, 765] on span "Open chat" at bounding box center [1432, 774] width 25 height 22
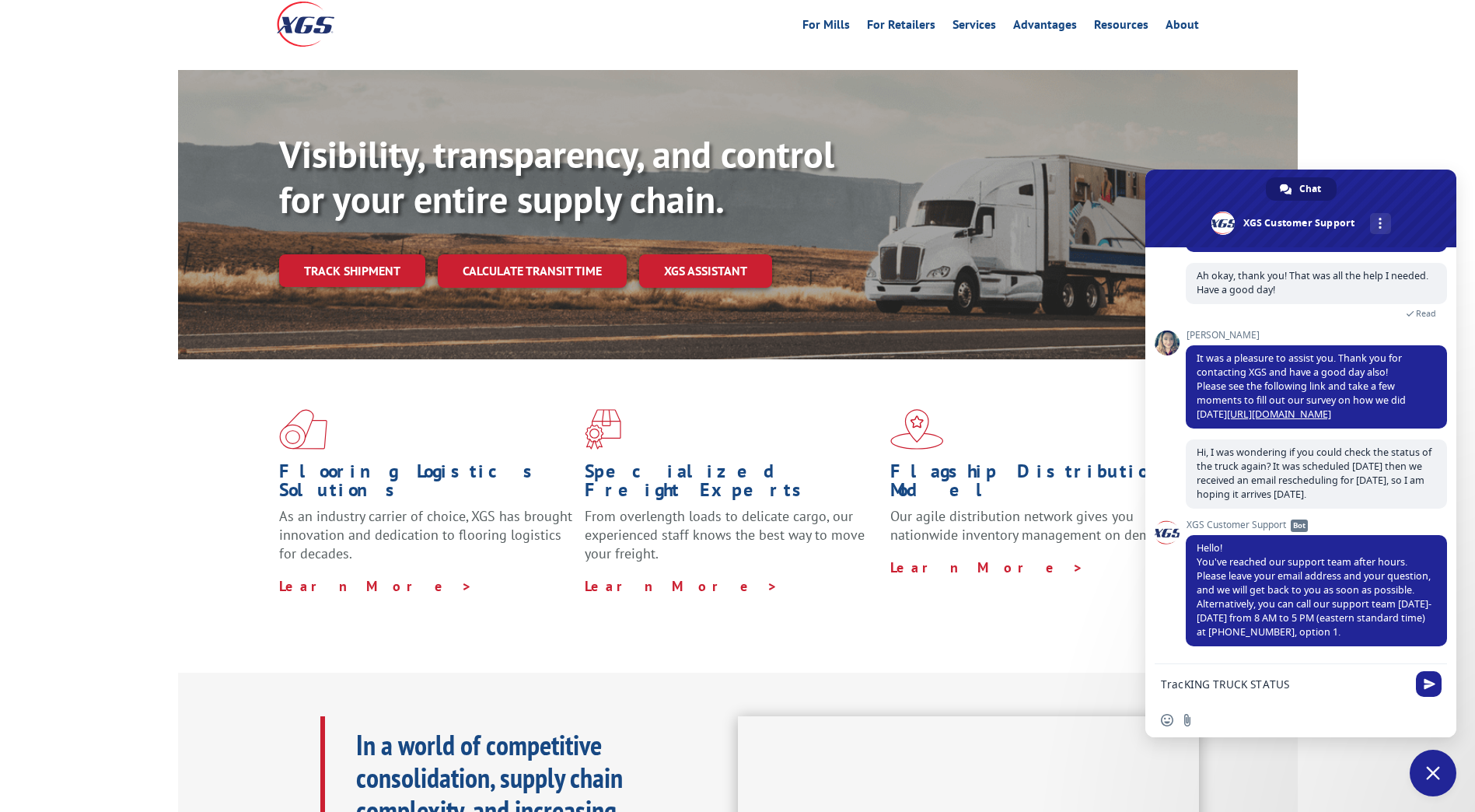
scroll to position [428, 0]
type textarea "T"
type textarea "Tracking pick up status"
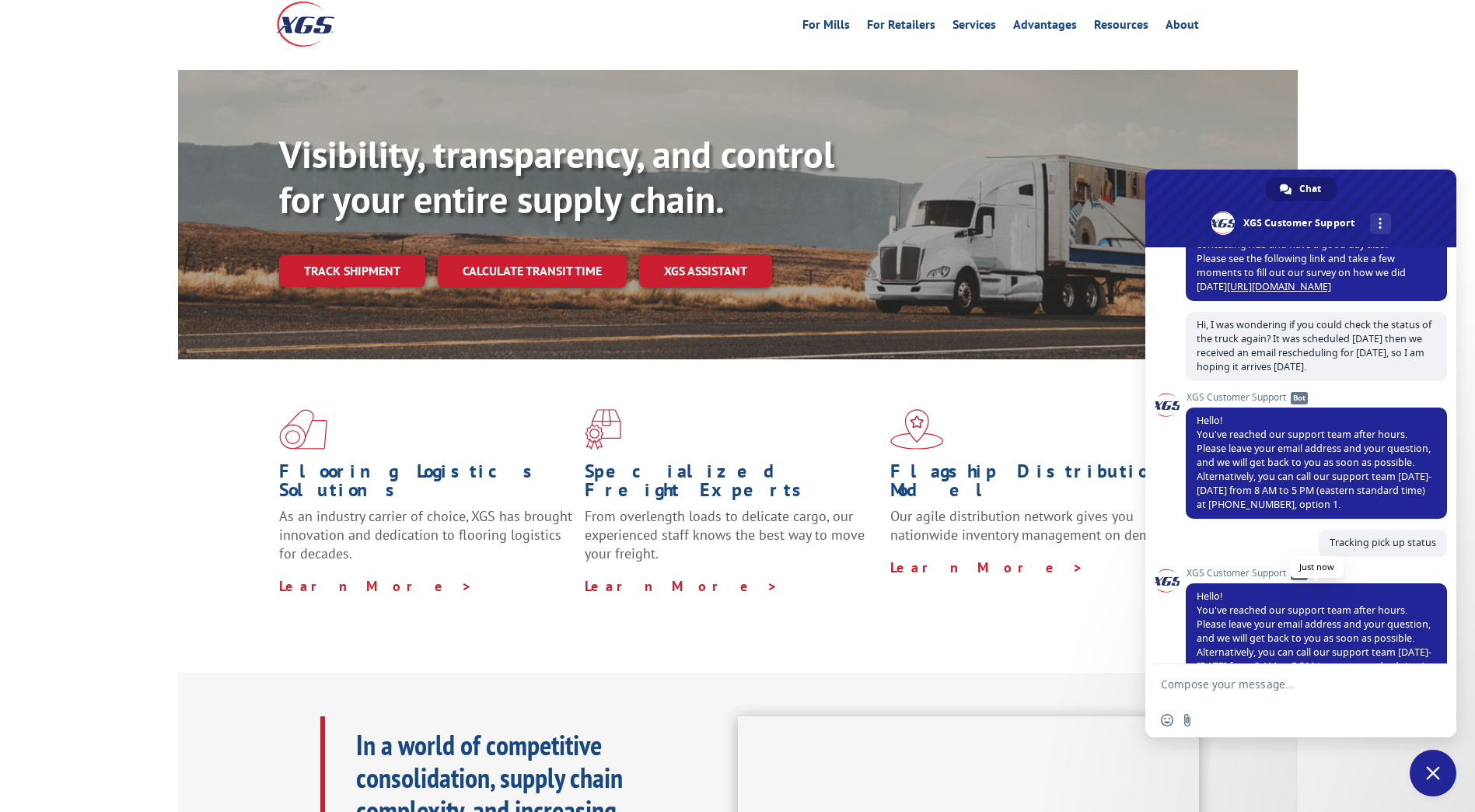
scroll to position [603, 0]
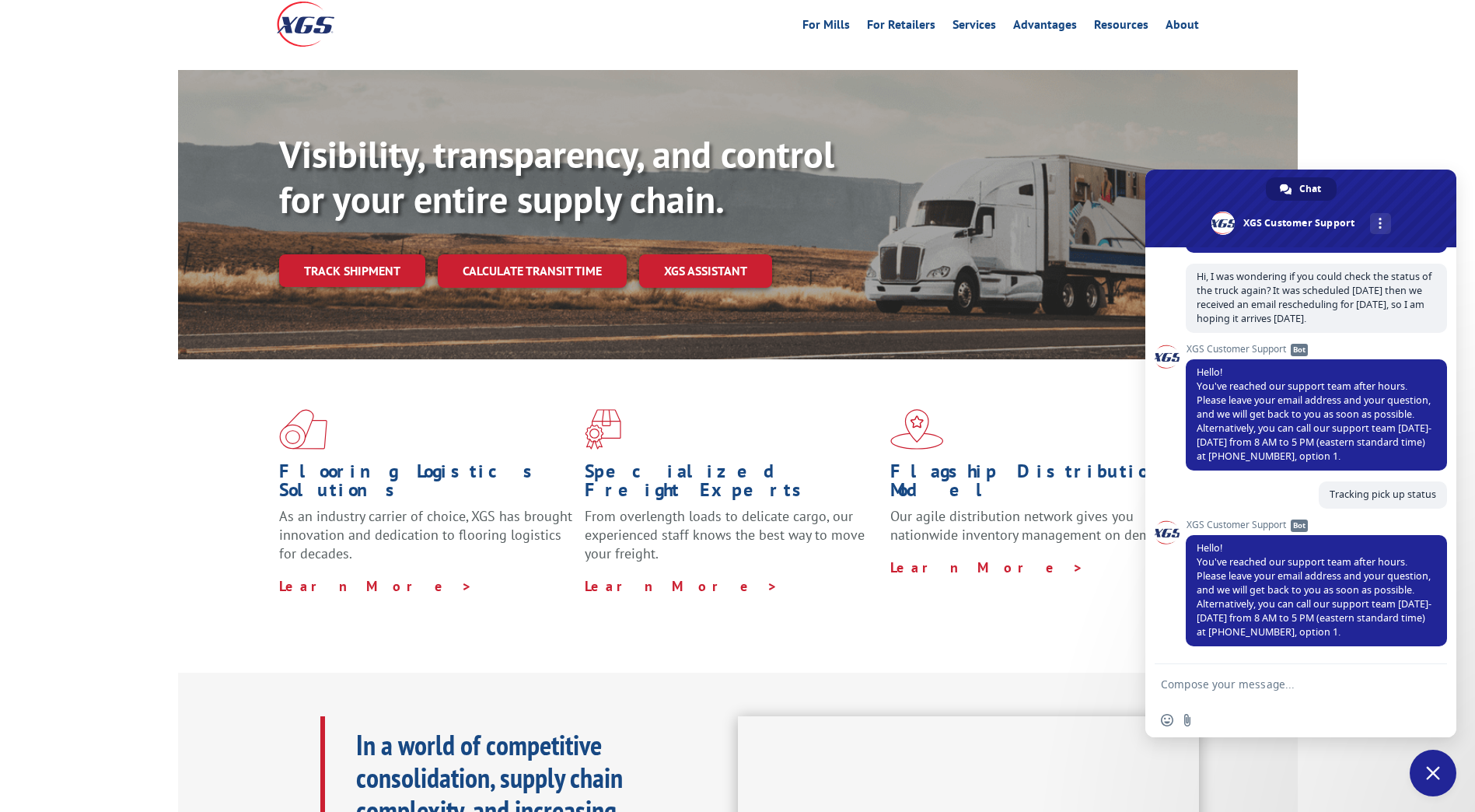
click at [1421, 756] on span "Close chat" at bounding box center [1433, 773] width 47 height 47
